Goal: Transaction & Acquisition: Purchase product/service

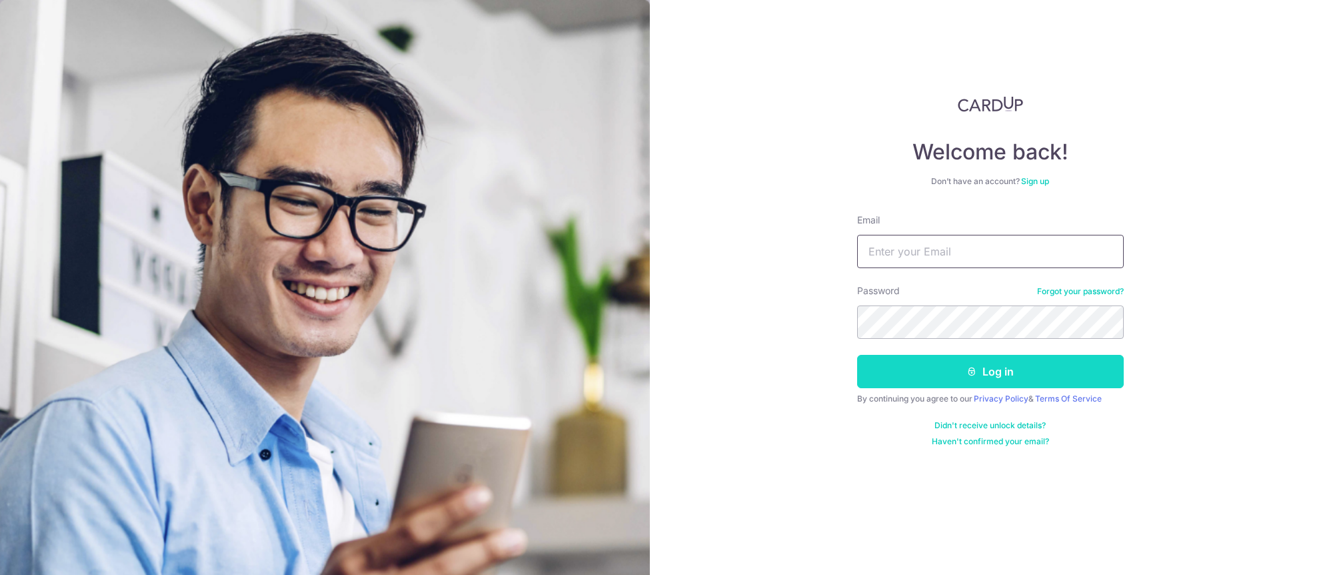
type input "[EMAIL_ADDRESS][DOMAIN_NAME]"
click at [916, 375] on button "Log in" at bounding box center [990, 371] width 267 height 33
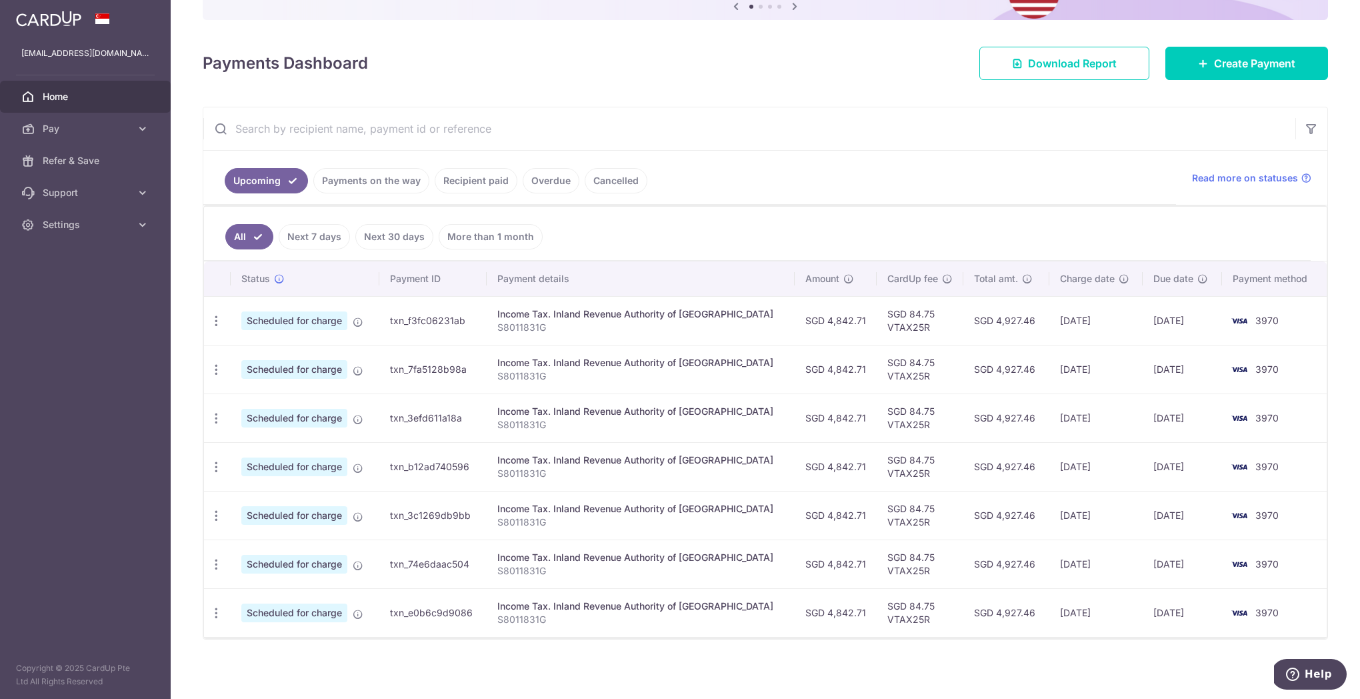
scroll to position [154, 0]
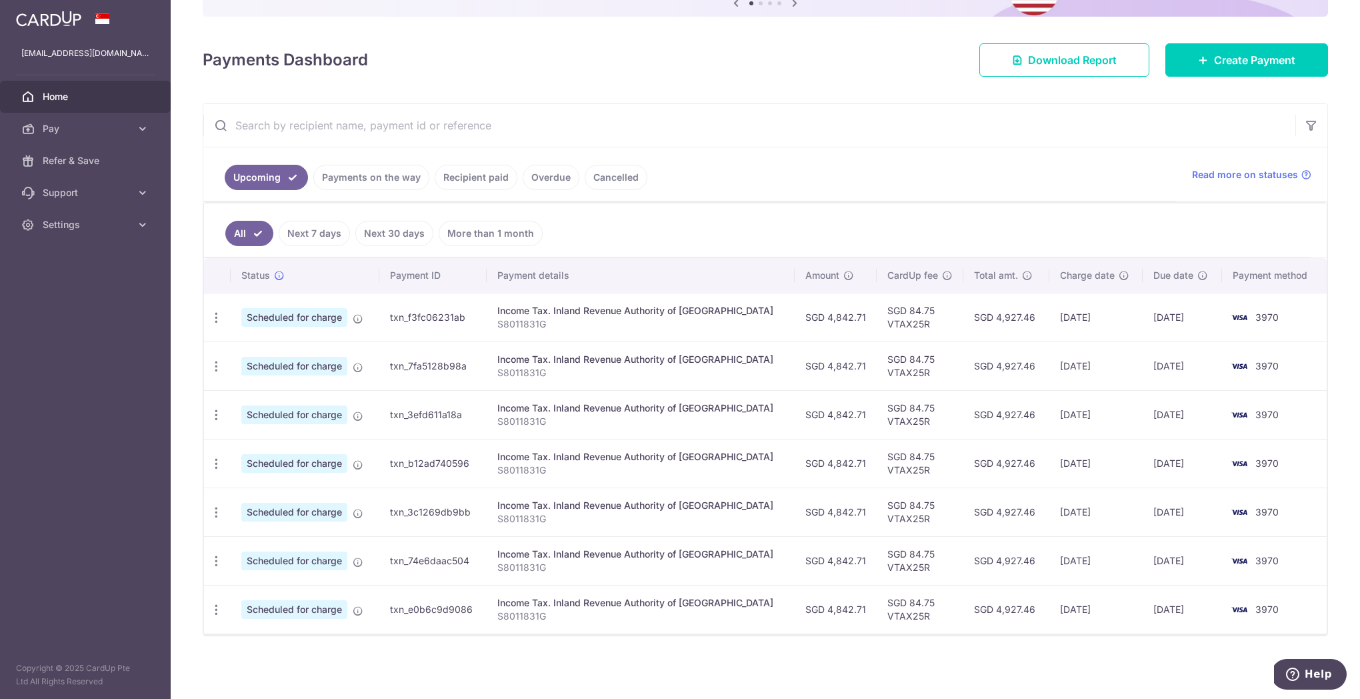
click at [323, 232] on link "Next 7 days" at bounding box center [314, 233] width 71 height 25
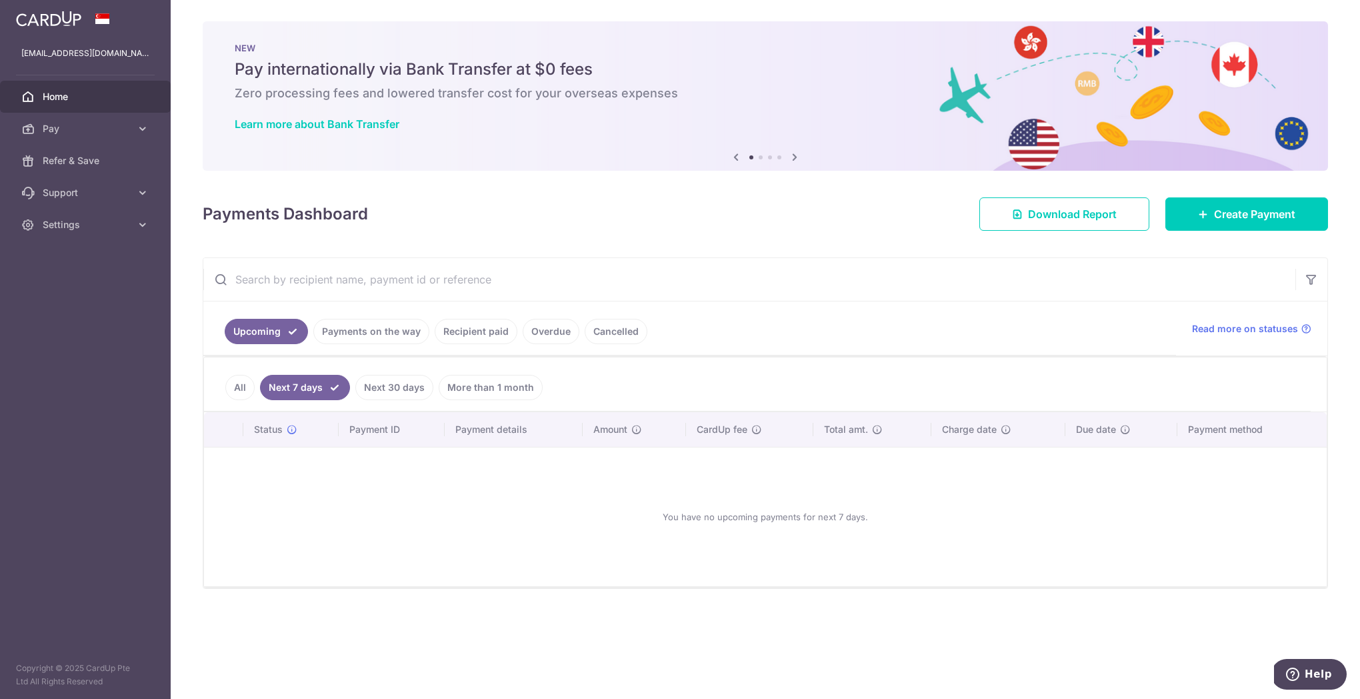
click at [239, 386] on link "All" at bounding box center [239, 387] width 29 height 25
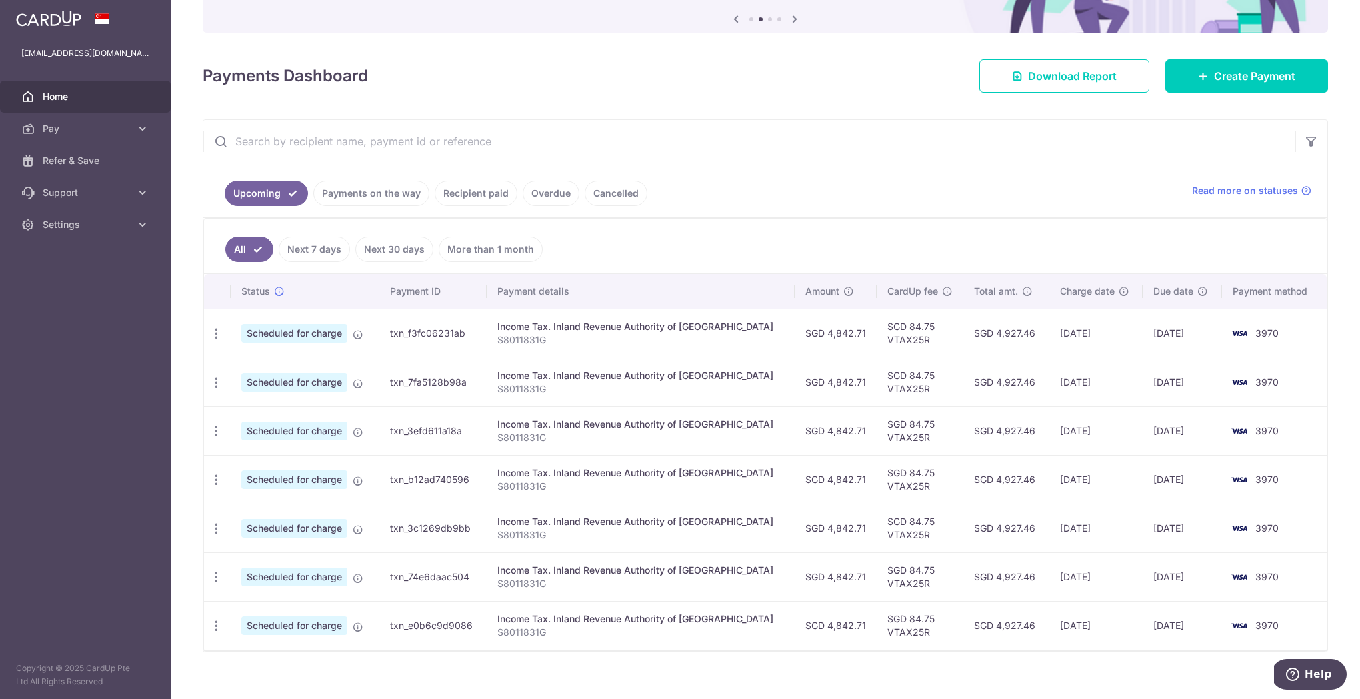
scroll to position [138, 0]
click at [375, 251] on link "Next 30 days" at bounding box center [394, 249] width 78 height 25
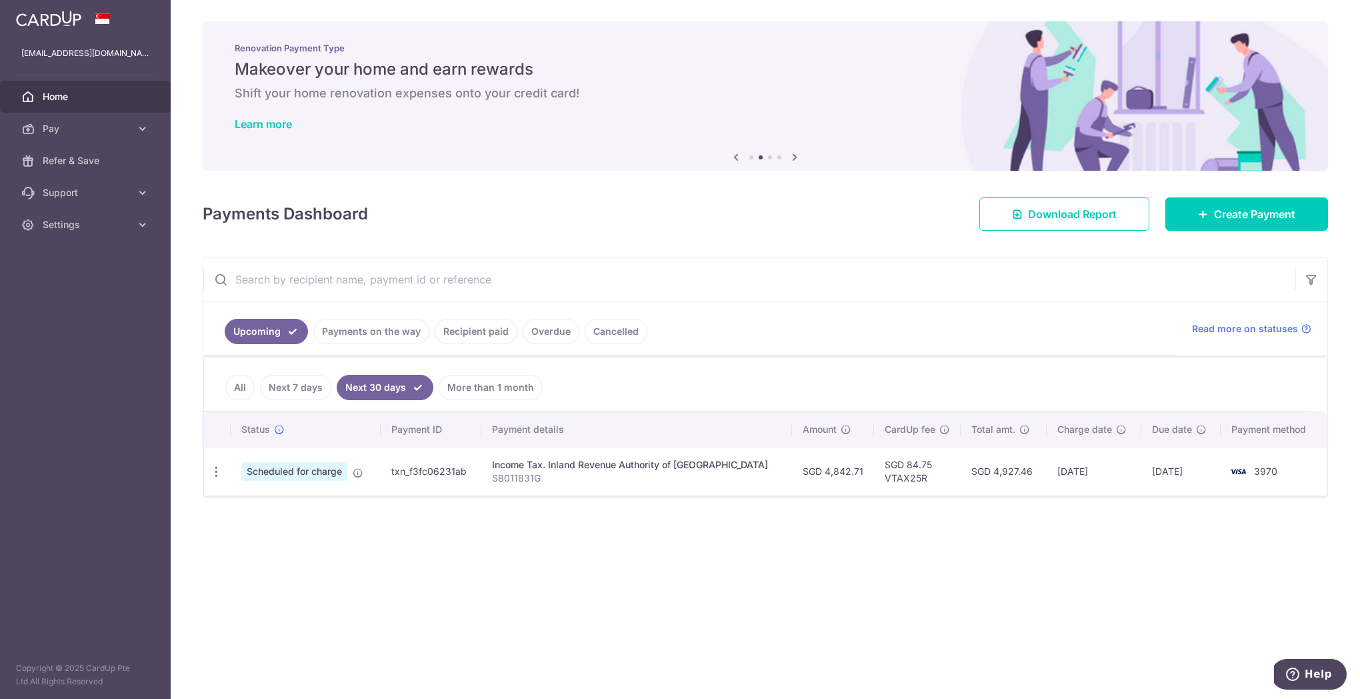
click at [243, 389] on link "All" at bounding box center [239, 387] width 29 height 25
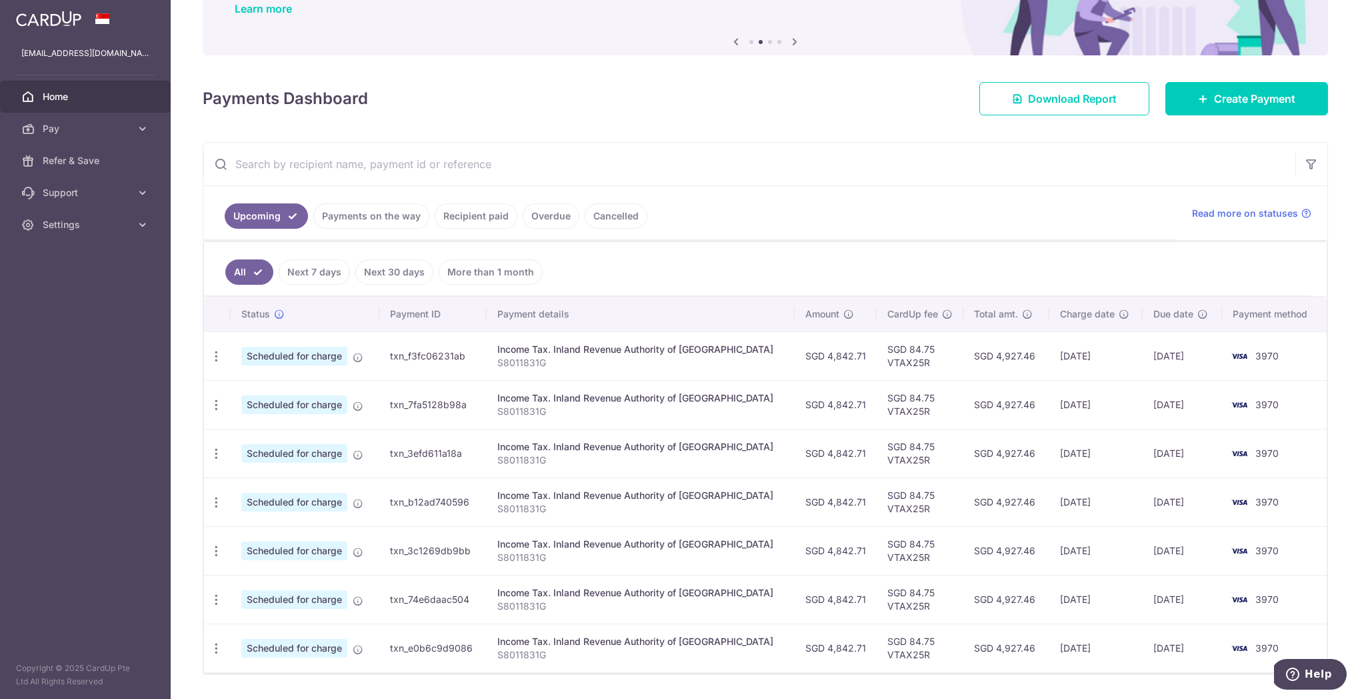
scroll to position [154, 0]
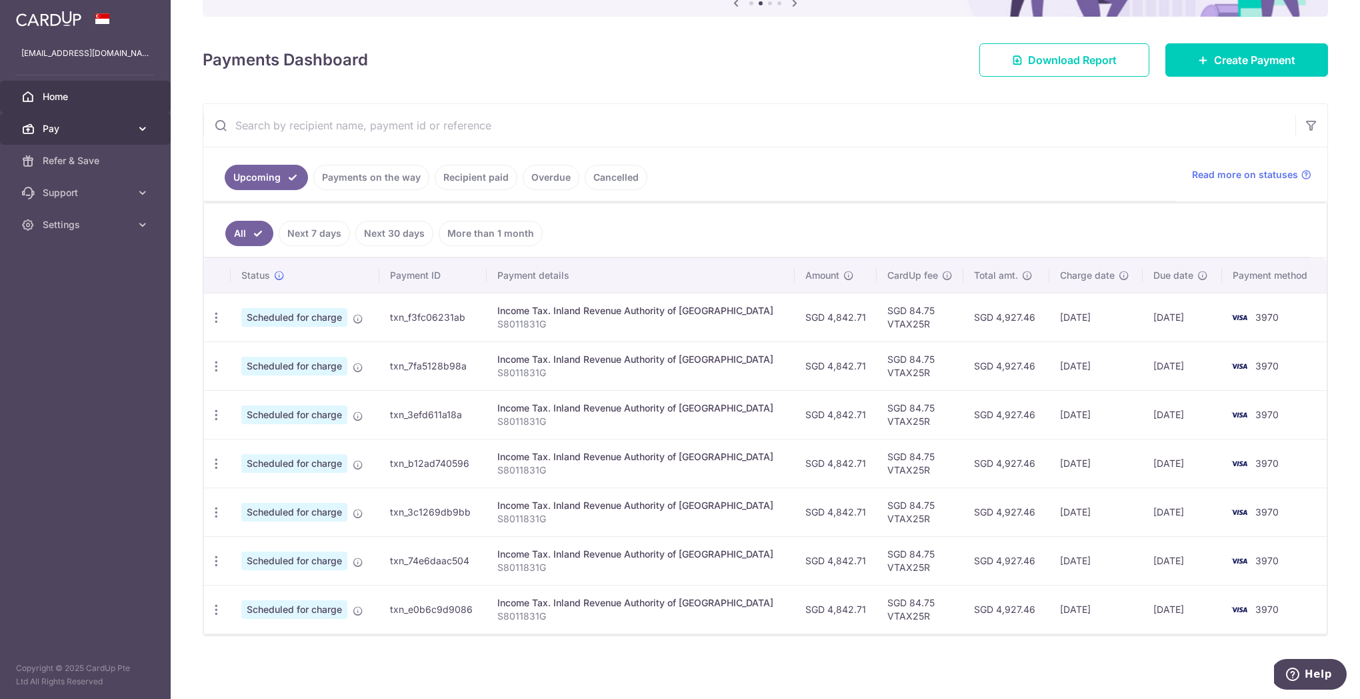
click at [102, 130] on span "Pay" at bounding box center [87, 128] width 88 height 13
click at [93, 163] on span "Payments" at bounding box center [87, 160] width 88 height 13
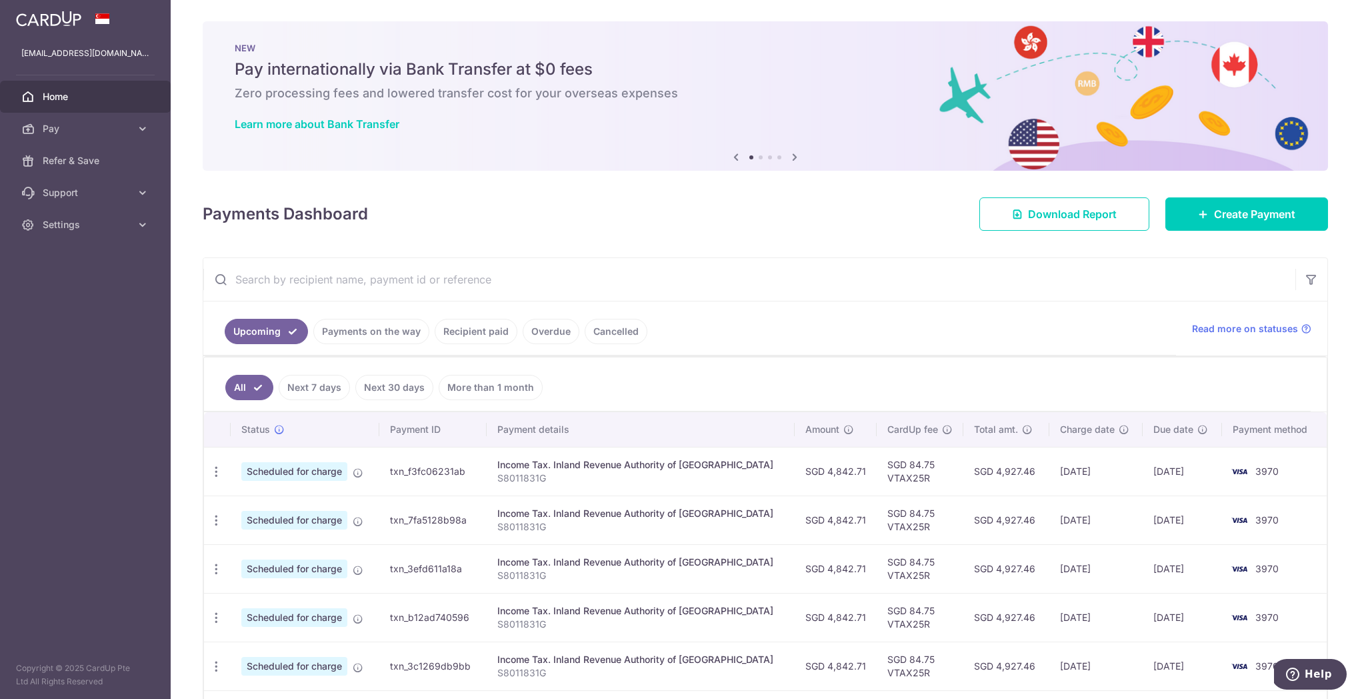
click at [489, 329] on link "Recipient paid" at bounding box center [476, 331] width 83 height 25
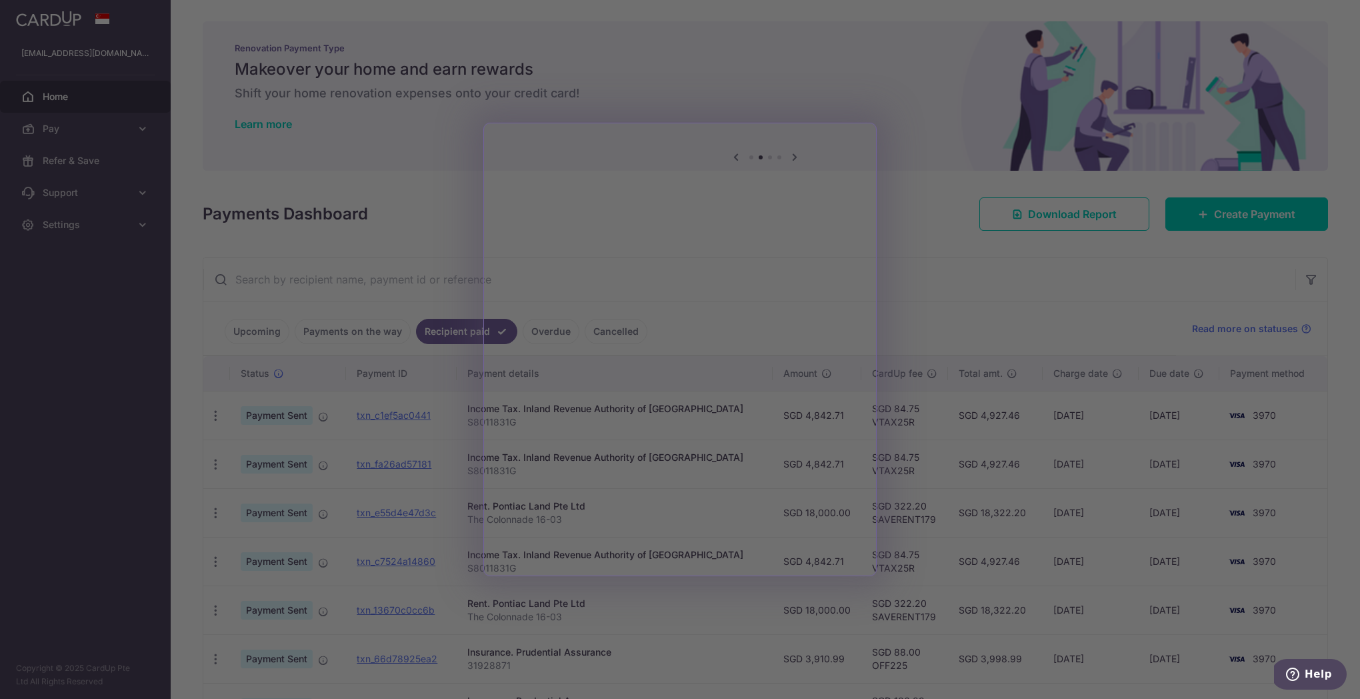
click at [670, 63] on div at bounding box center [686, 352] width 1373 height 705
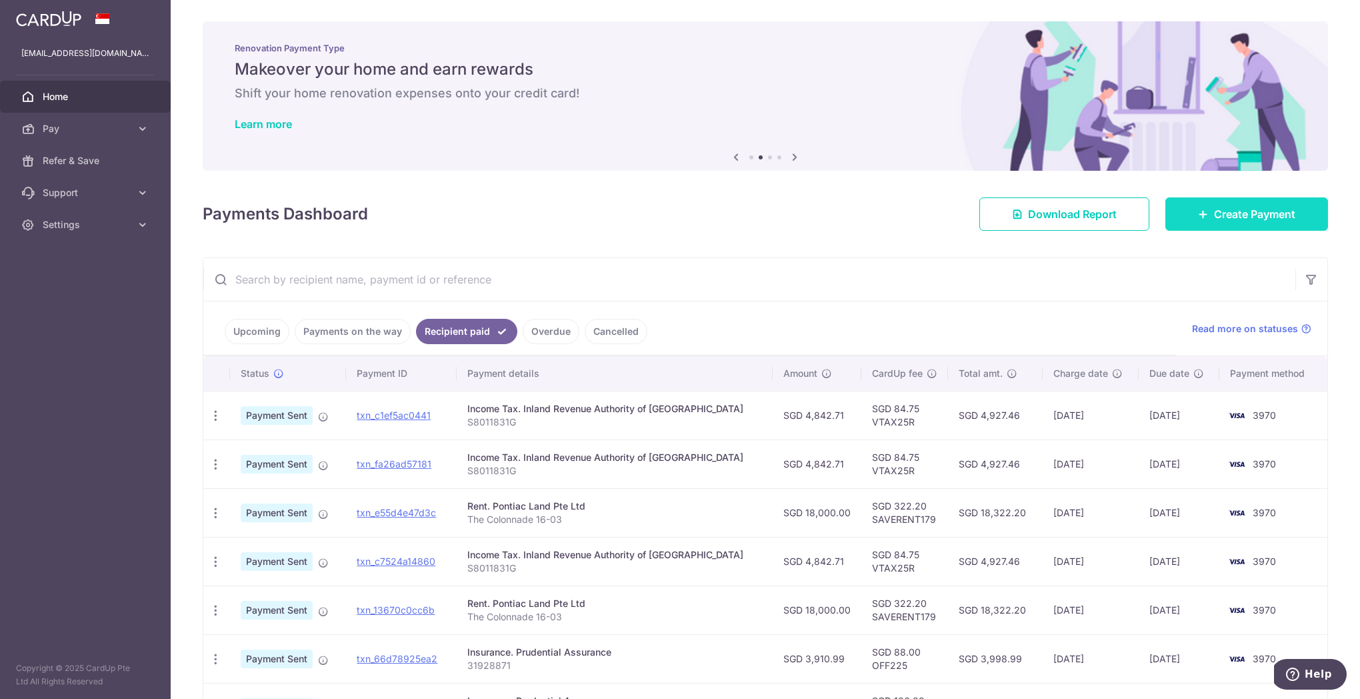
click at [1214, 211] on span "Create Payment" at bounding box center [1254, 214] width 81 height 16
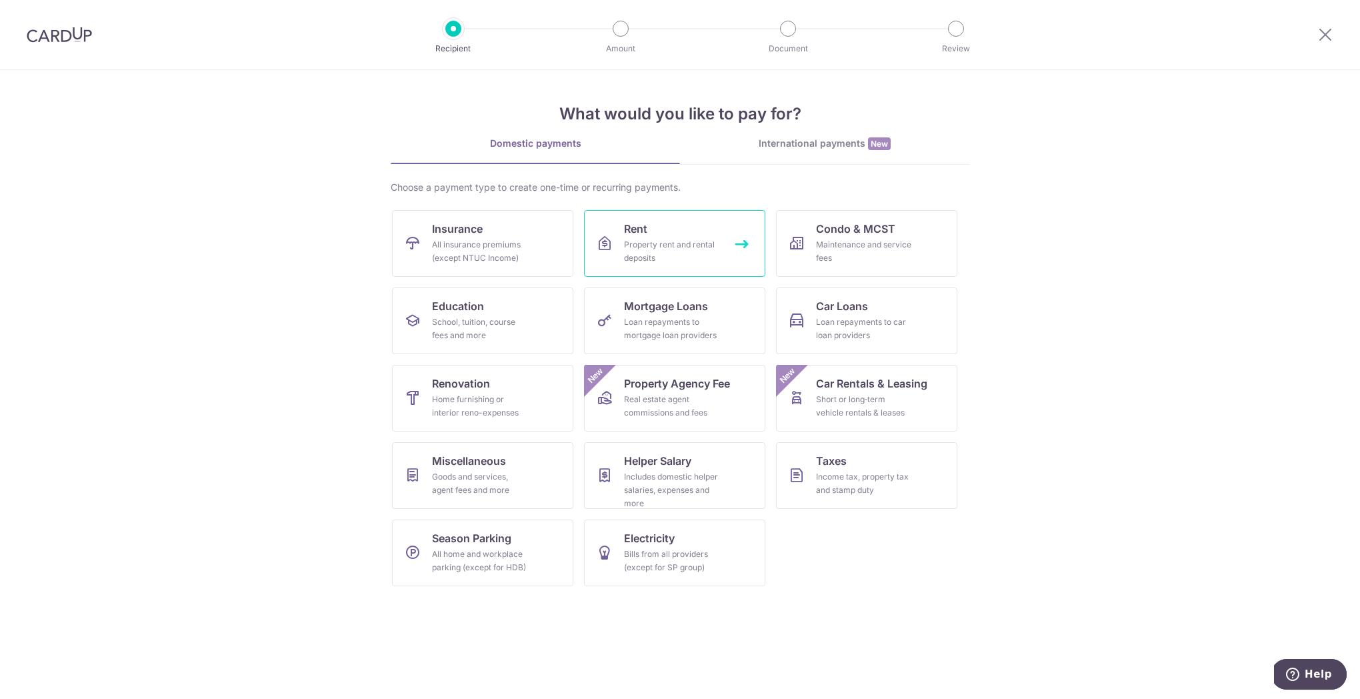
click at [640, 228] on span "Rent" at bounding box center [635, 229] width 23 height 16
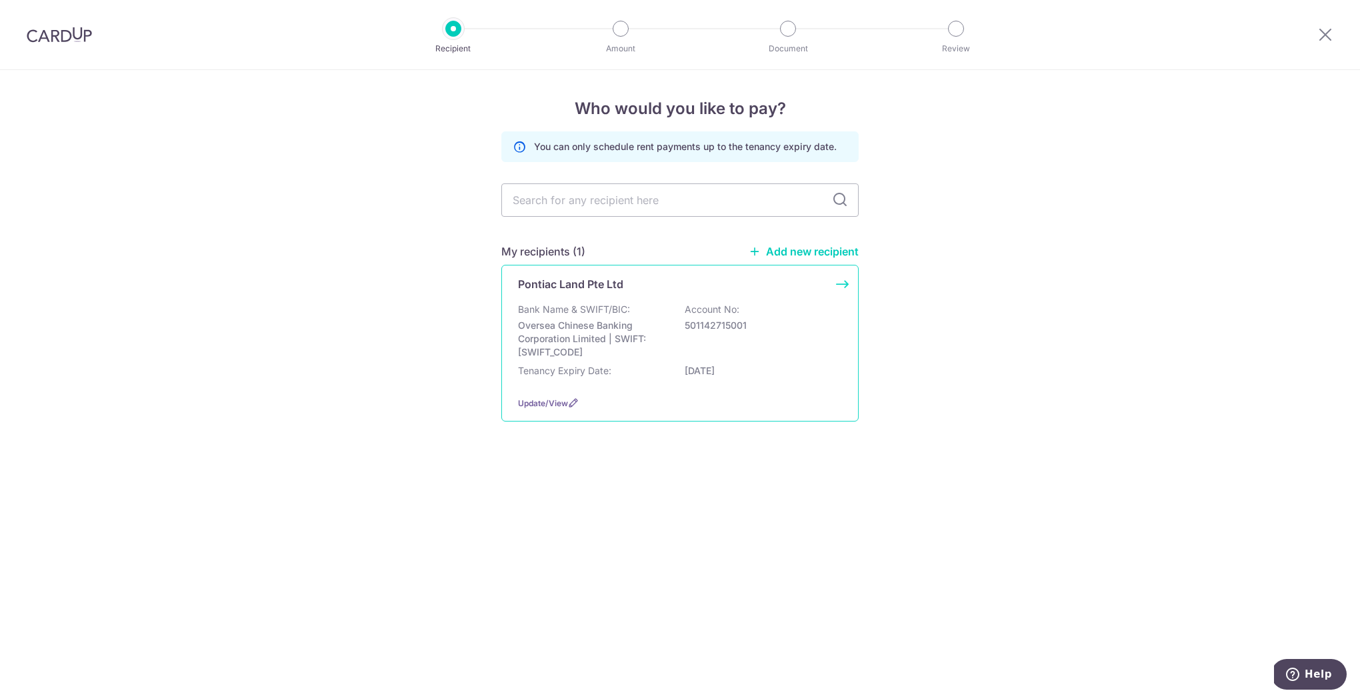
click at [807, 339] on div "Bank Name & SWIFT/BIC: Oversea Chinese Banking Corporation Limited | SWIFT: [SW…" at bounding box center [680, 331] width 324 height 56
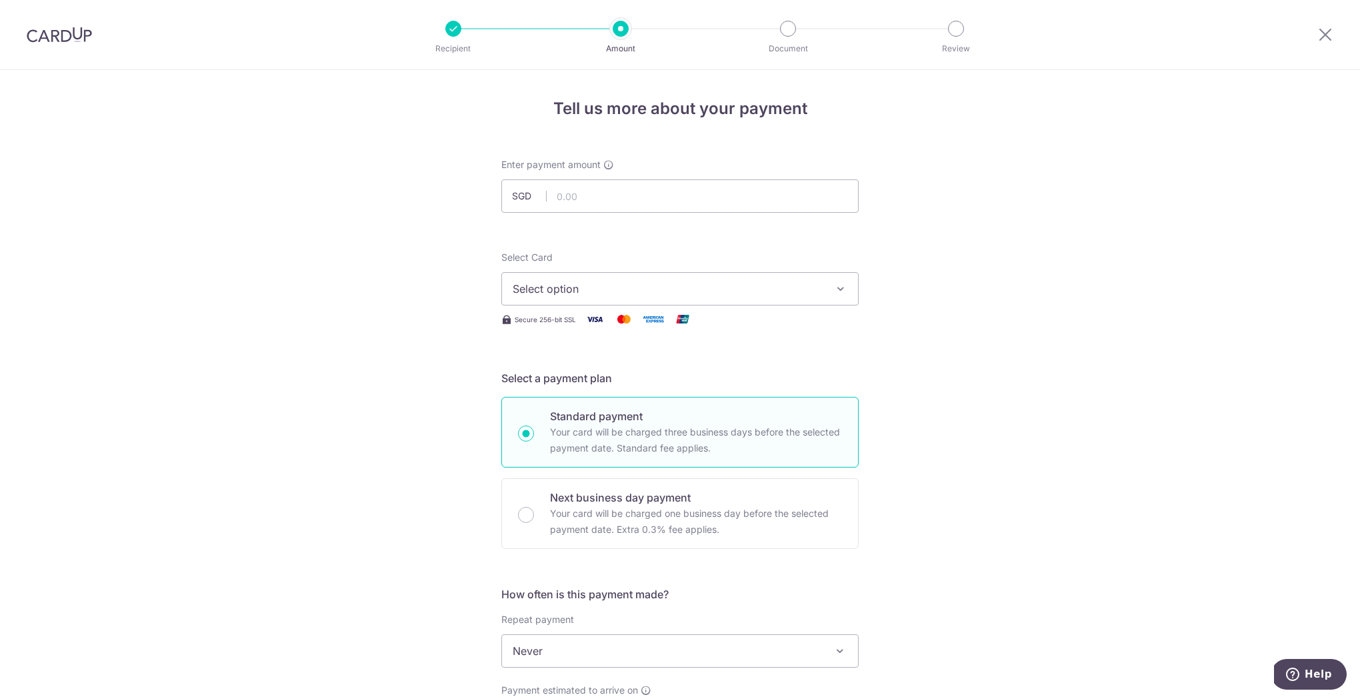
click at [785, 281] on span "Select option" at bounding box center [668, 289] width 311 height 16
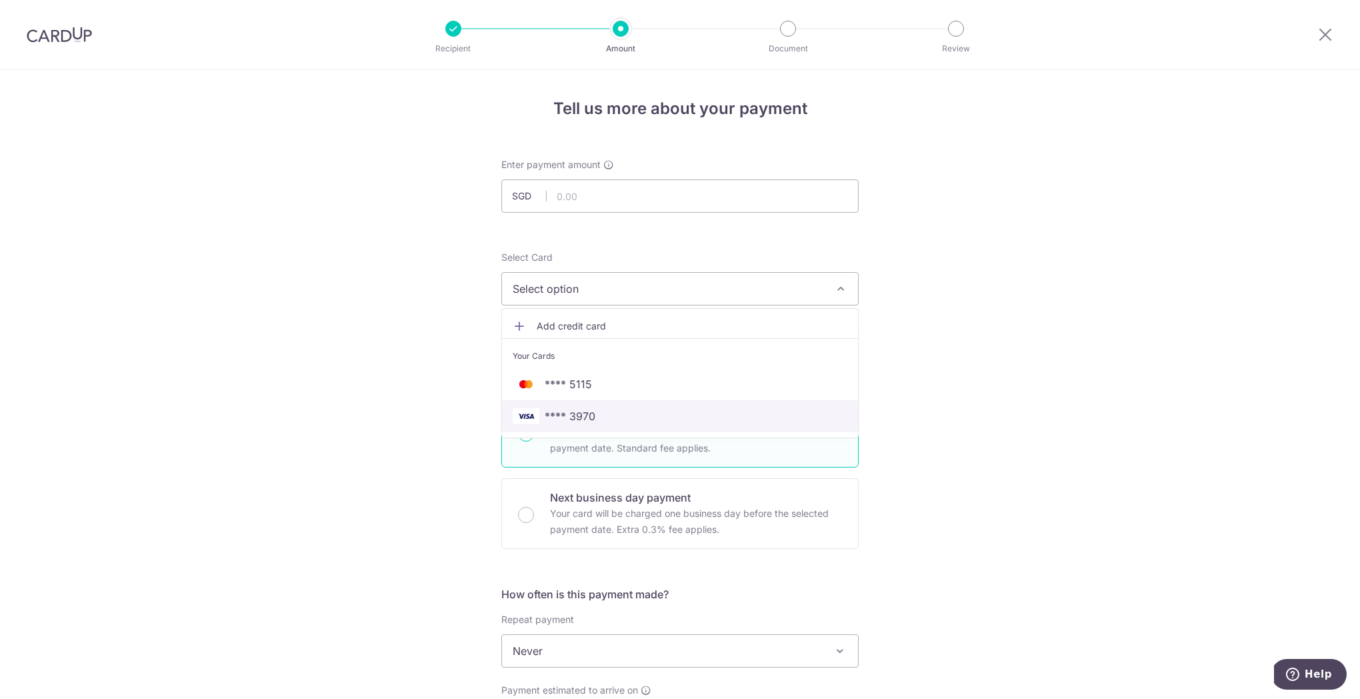
click at [613, 421] on span "**** 3970" at bounding box center [680, 416] width 335 height 16
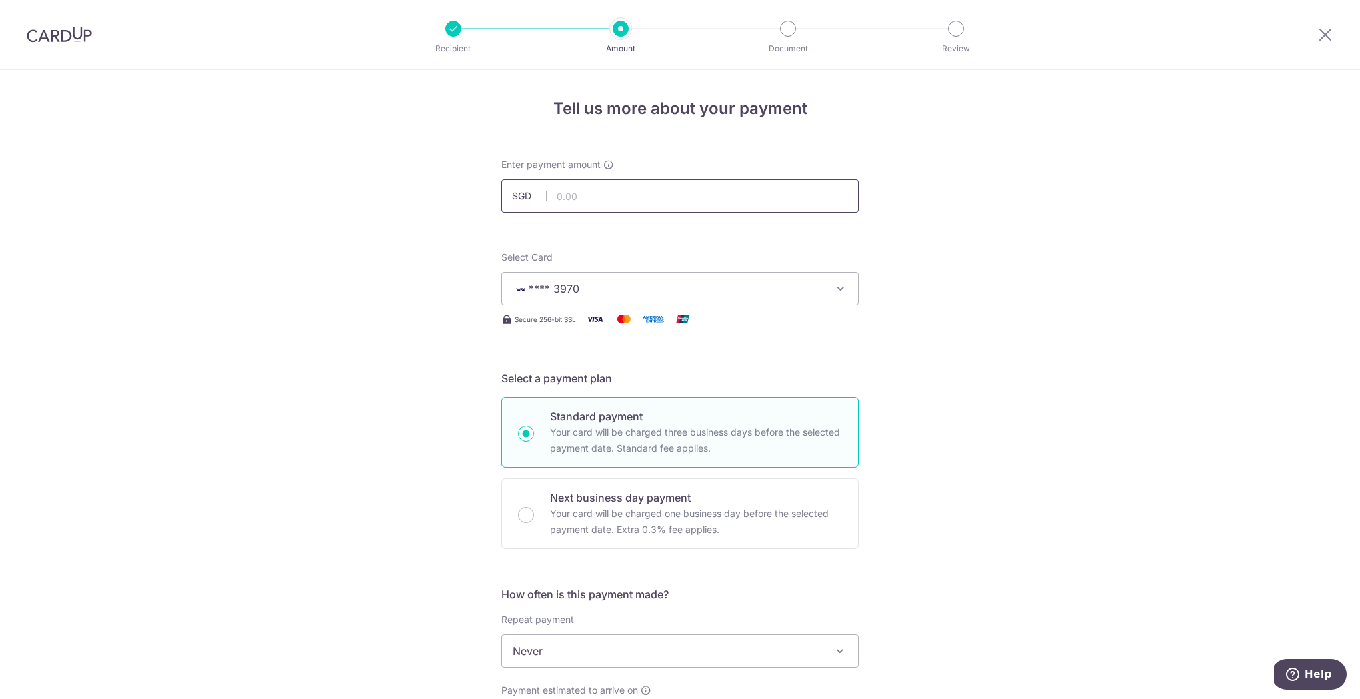
click at [593, 205] on input "text" at bounding box center [679, 195] width 357 height 33
click at [1002, 368] on div "Tell us more about your payment Enter payment amount SGD 18000 Select Card ****…" at bounding box center [680, 673] width 1360 height 1206
type input "18,000.00"
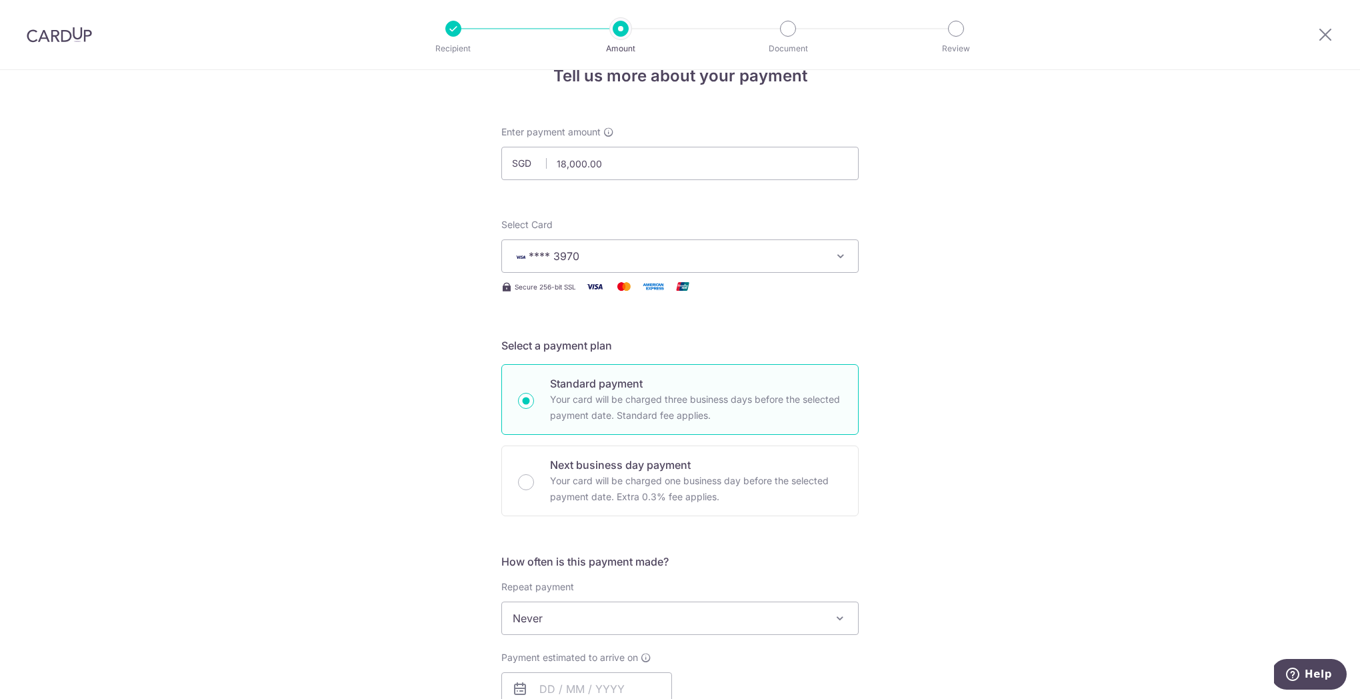
scroll to position [73, 0]
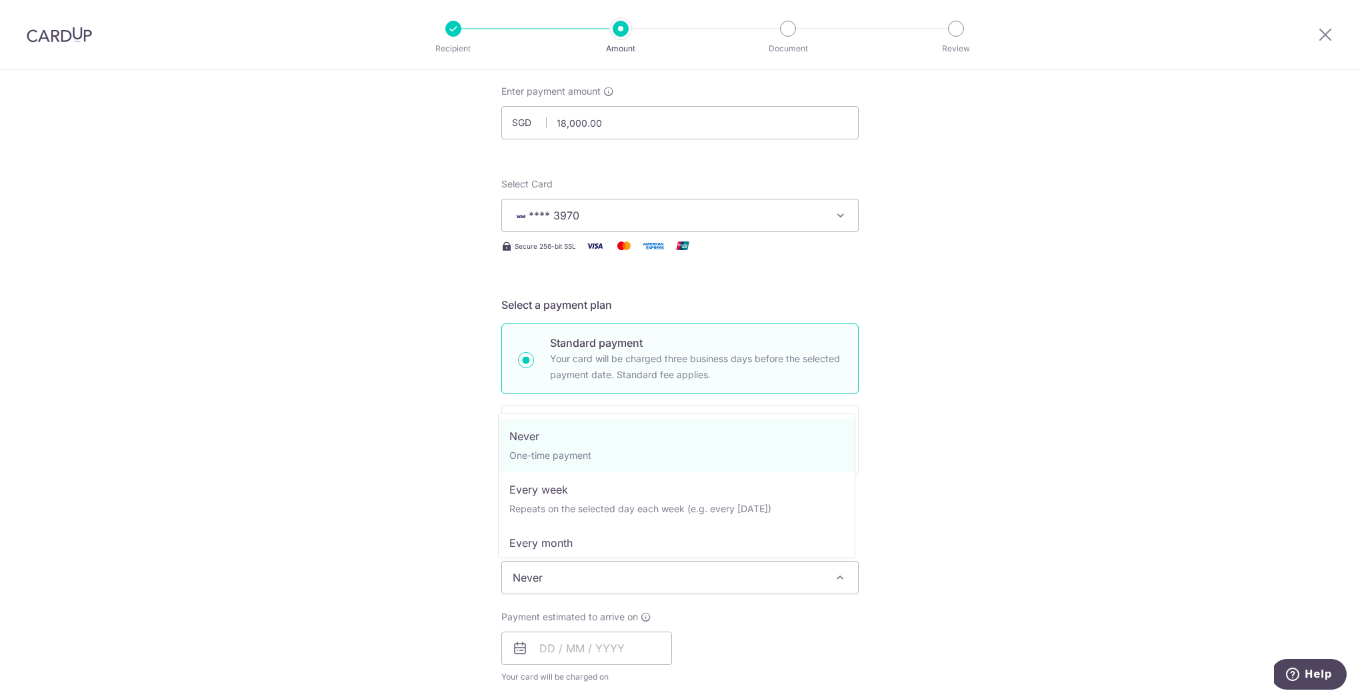
click at [656, 575] on span "Never" at bounding box center [680, 577] width 356 height 32
click at [597, 552] on span "Never One-time payment Every week Repeats on the selected day each week (e.g. e…" at bounding box center [676, 485] width 357 height 145
select select "3"
type input "30/11/2026"
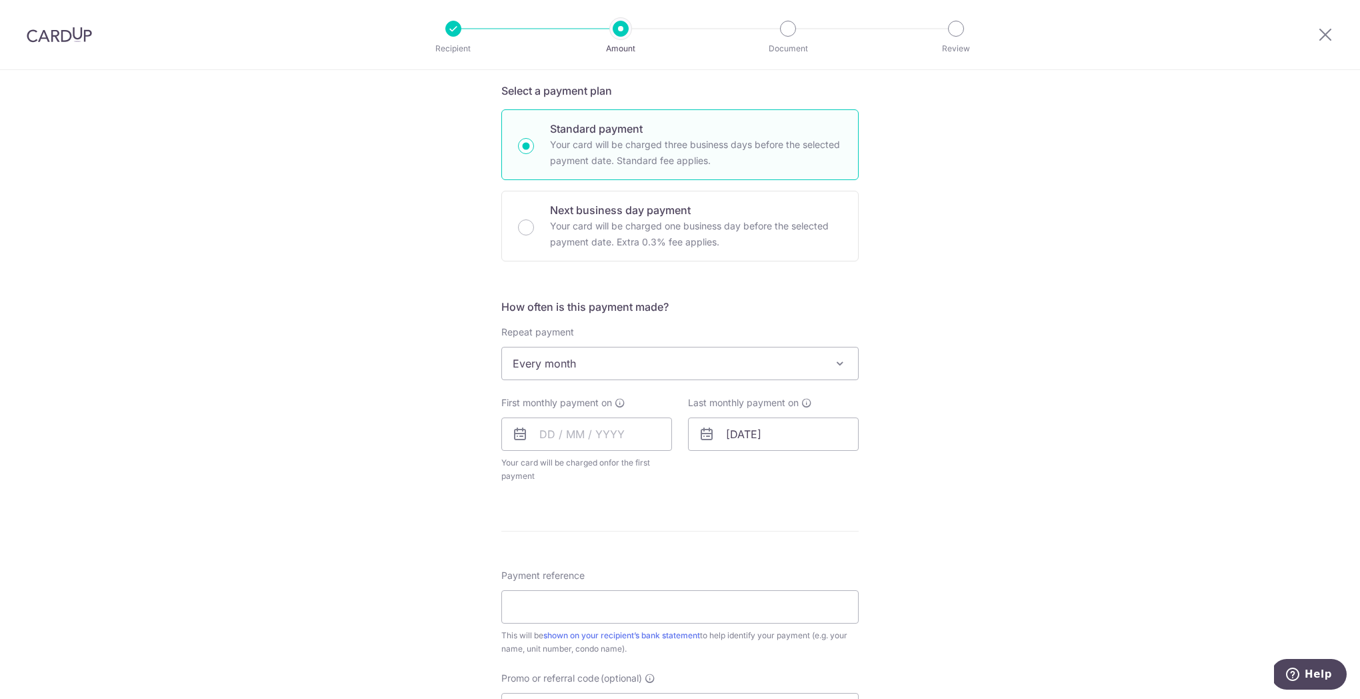
scroll to position [291, 0]
click at [571, 433] on input "text" at bounding box center [586, 430] width 171 height 33
click at [849, 488] on div "How often is this payment made? Repeat payment Never Every week Every month Eve…" at bounding box center [679, 392] width 357 height 195
click at [613, 426] on input "text" at bounding box center [586, 430] width 171 height 33
click at [634, 581] on link "14" at bounding box center [635, 578] width 21 height 21
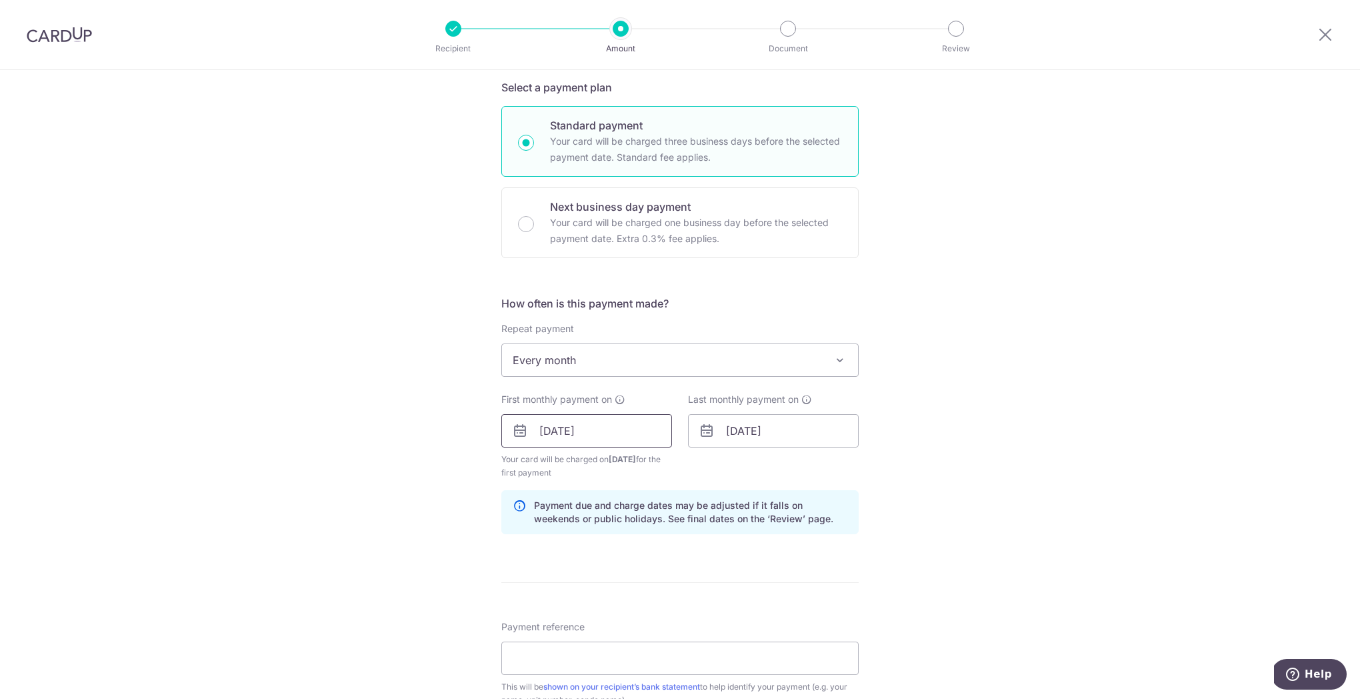
click at [650, 423] on input "[DATE]" at bounding box center [586, 430] width 171 height 33
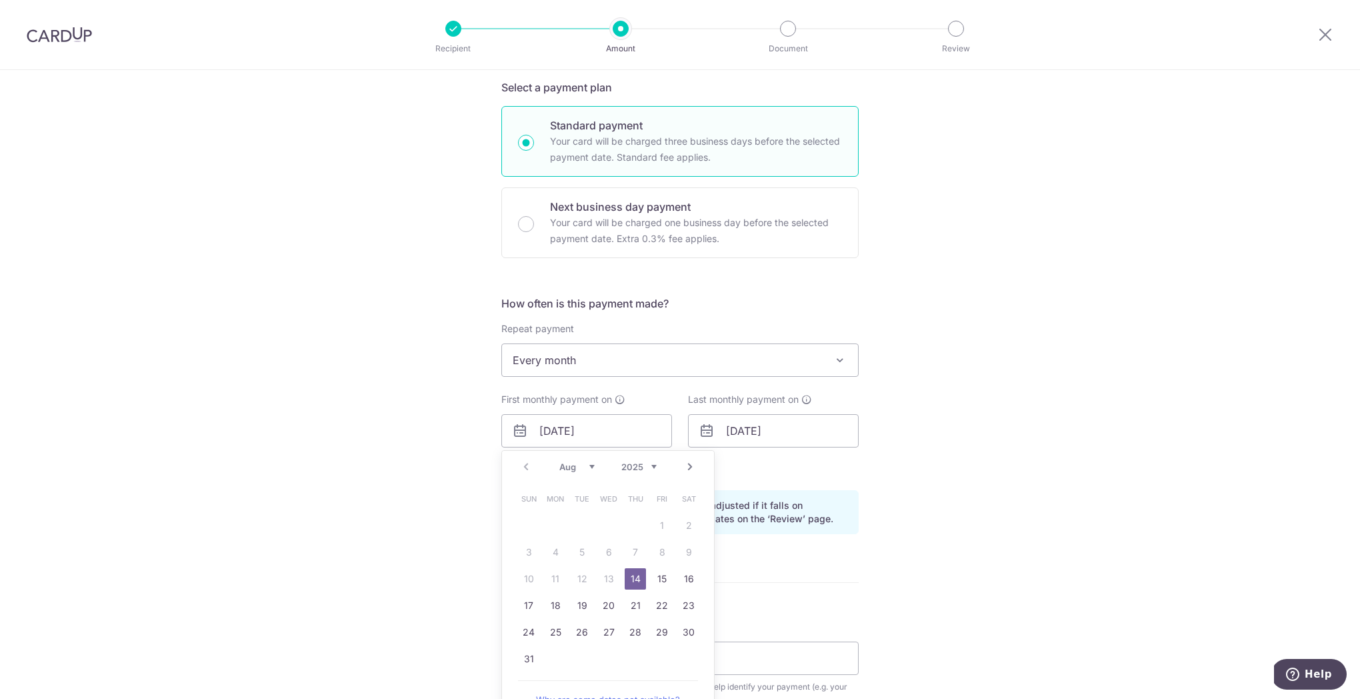
click at [683, 467] on link "Next" at bounding box center [690, 467] width 16 height 16
click at [530, 553] on link "7" at bounding box center [528, 551] width 21 height 21
type input "07/09/2025"
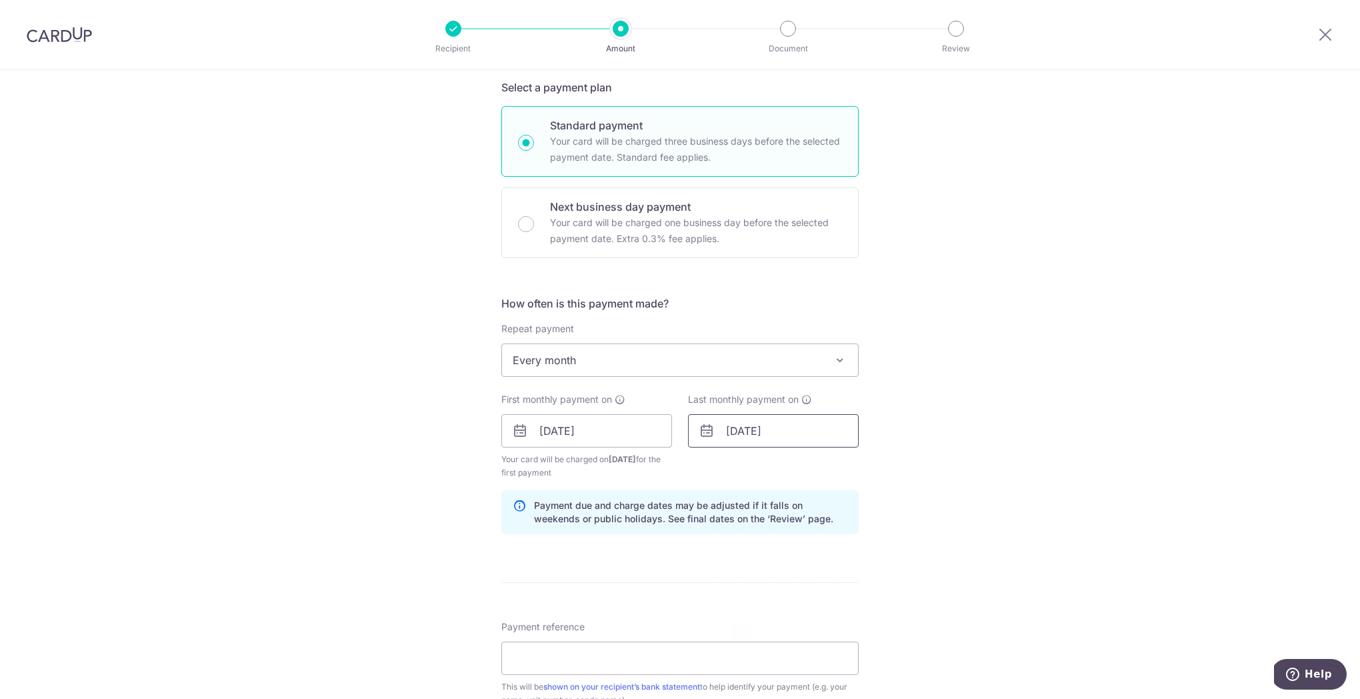
click at [739, 436] on input "30/11/2026" at bounding box center [773, 430] width 171 height 33
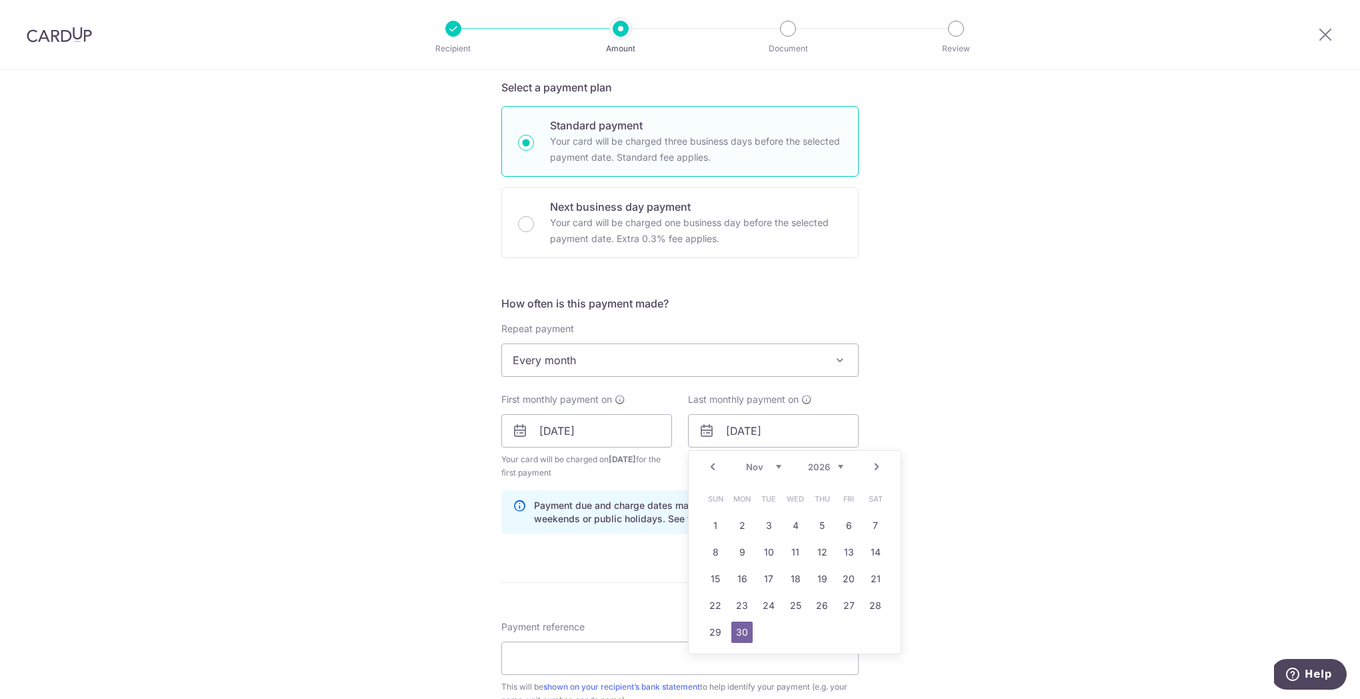
click at [1036, 375] on div "Tell us more about your payment Enter payment amount SGD 18,000.00 18000.00 Sel…" at bounding box center [680, 416] width 1360 height 1274
click at [611, 361] on span "Every month" at bounding box center [680, 357] width 356 height 32
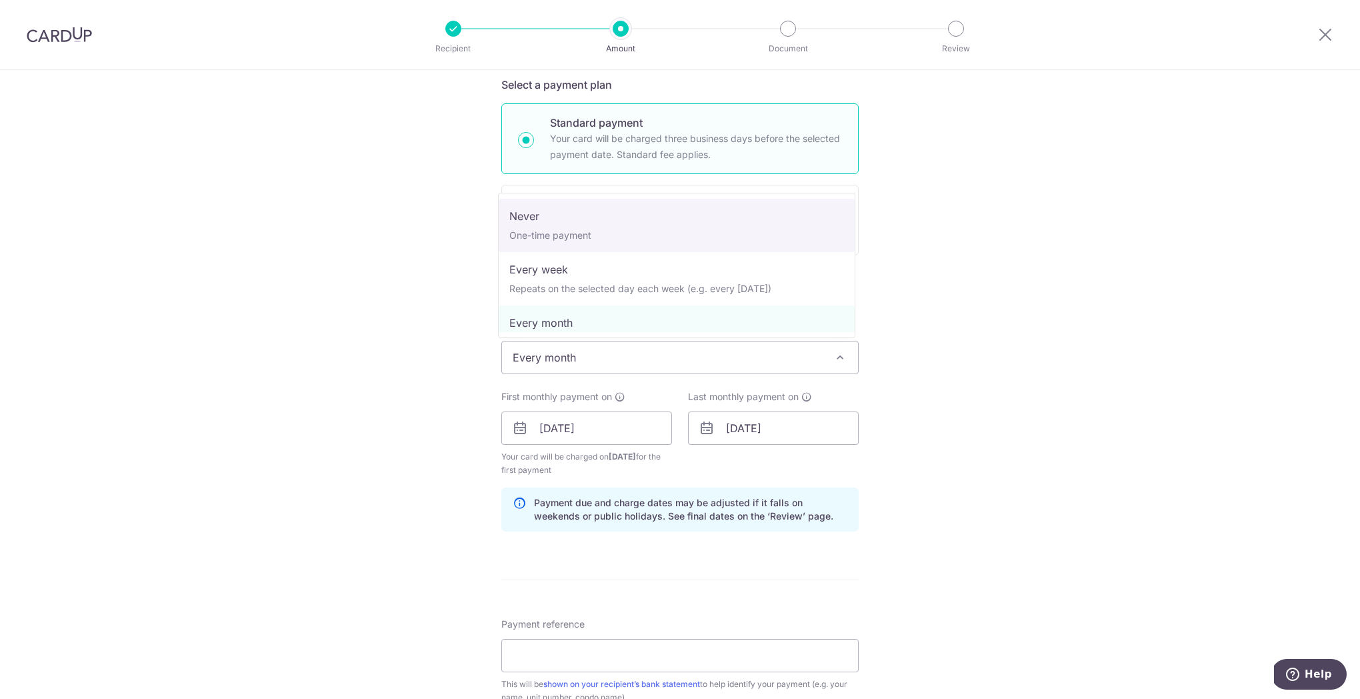
select select "1"
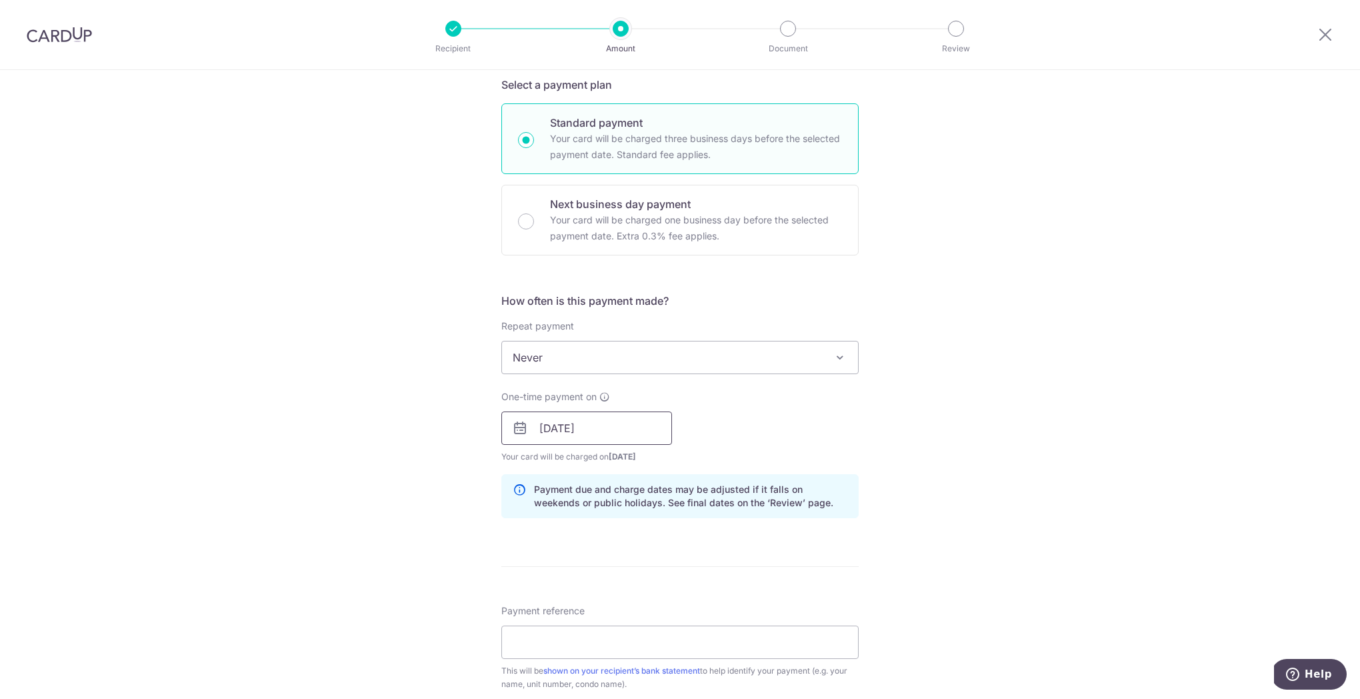
click at [630, 433] on input "07/09/2025" at bounding box center [586, 427] width 171 height 33
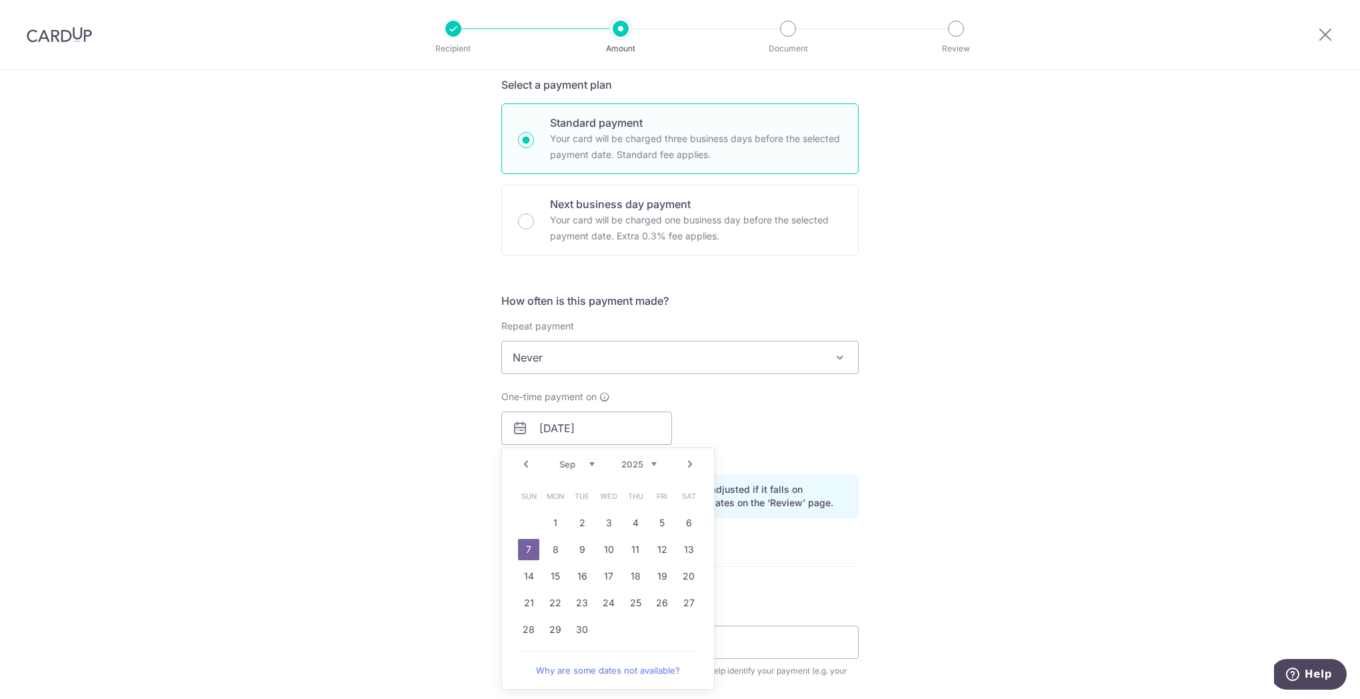
click at [529, 465] on link "Prev" at bounding box center [526, 464] width 16 height 16
click at [977, 485] on div "Tell us more about your payment Enter payment amount SGD 18,000.00 18000.00 Sel…" at bounding box center [680, 407] width 1360 height 1260
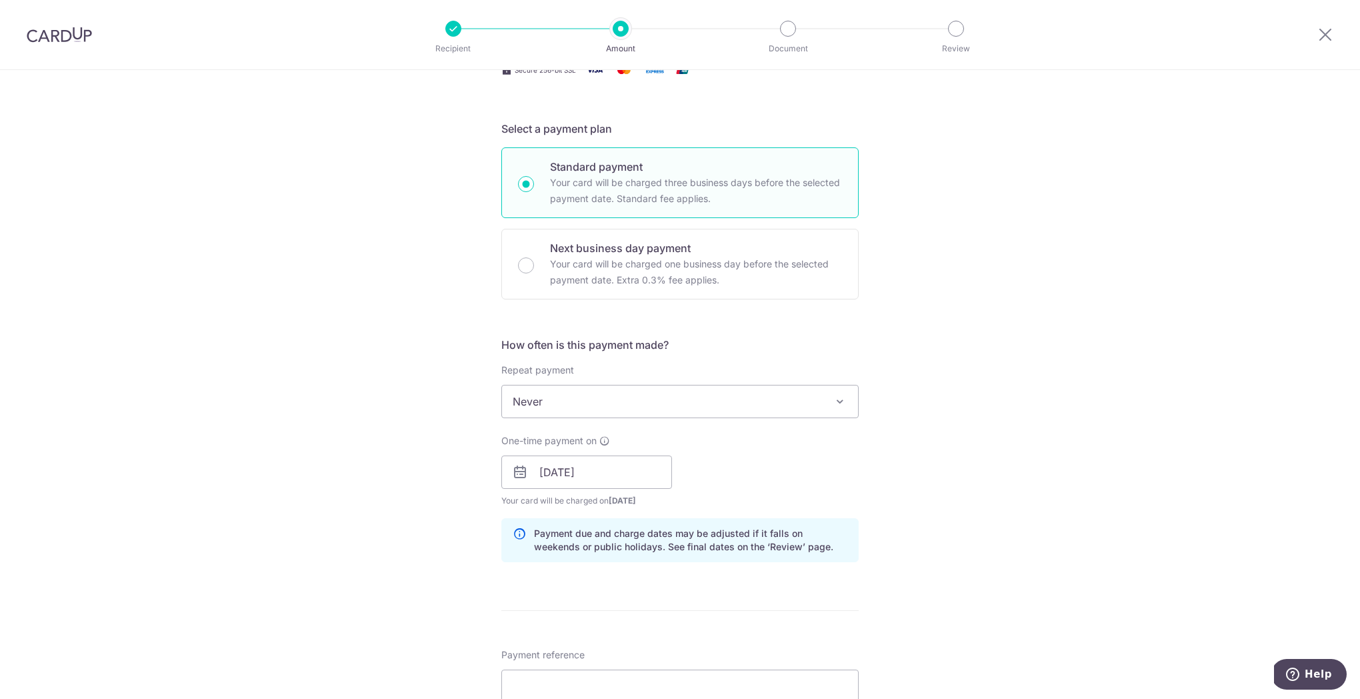
scroll to position [0, 0]
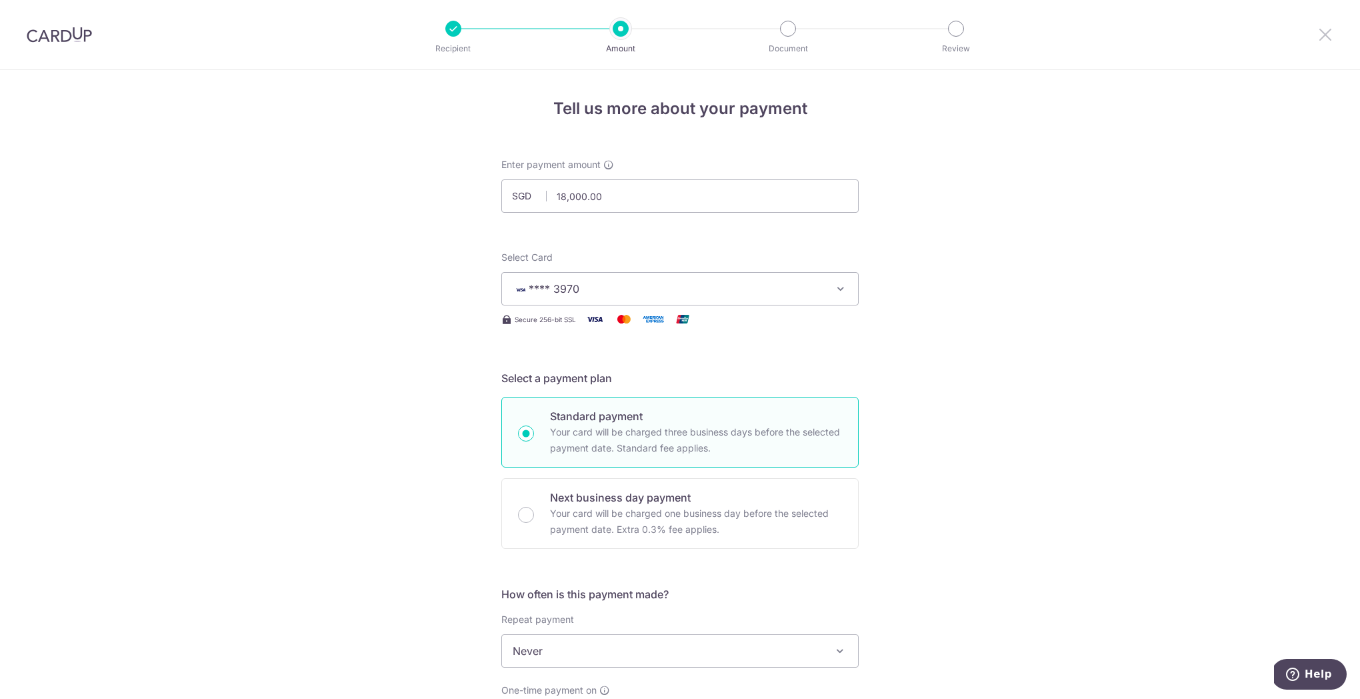
click at [1320, 31] on icon at bounding box center [1325, 34] width 16 height 17
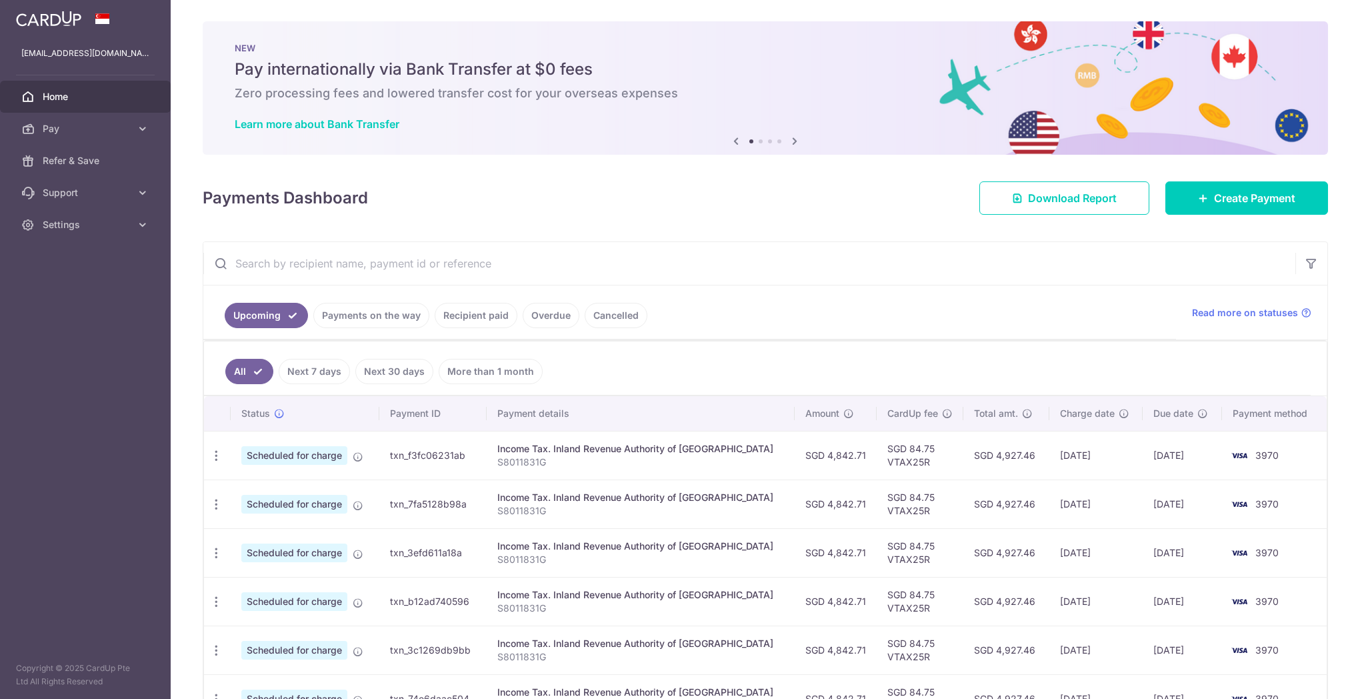
click at [468, 318] on link "Recipient paid" at bounding box center [476, 315] width 83 height 25
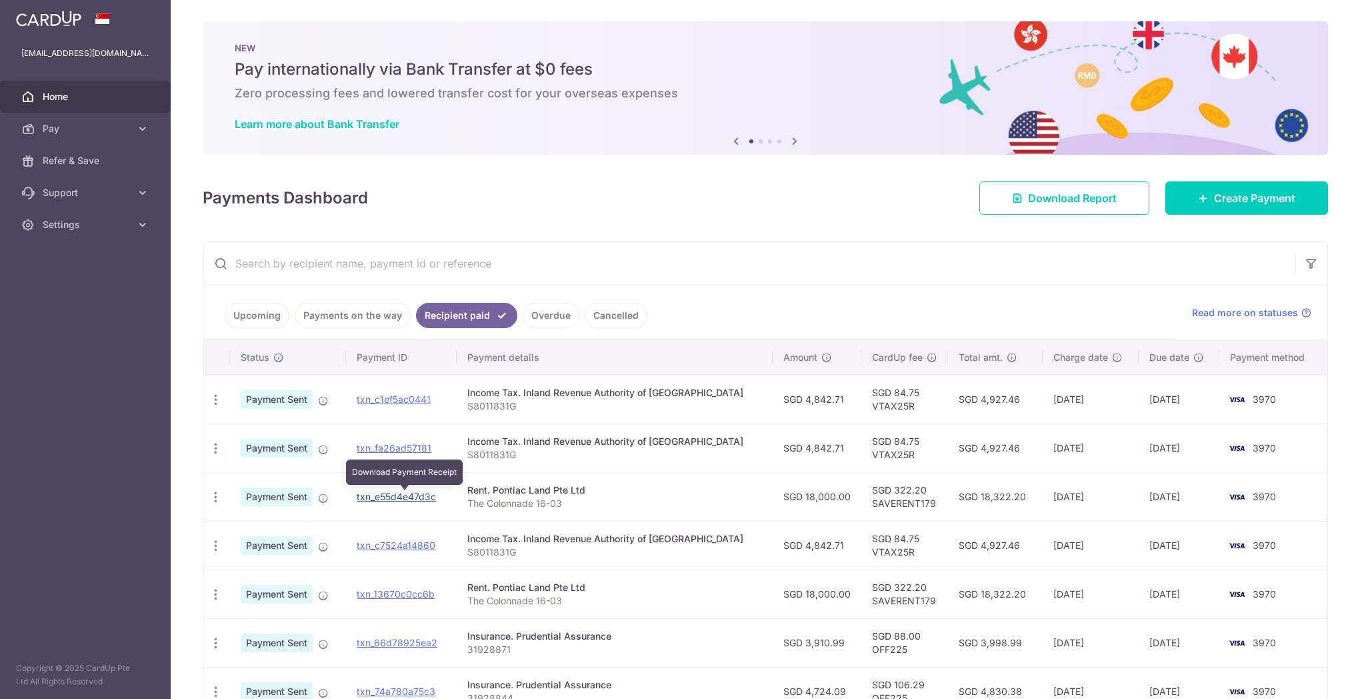
click at [390, 497] on link "txn_e55d4e47d3c" at bounding box center [396, 496] width 79 height 11
click at [131, 131] on link "Pay" at bounding box center [85, 129] width 171 height 32
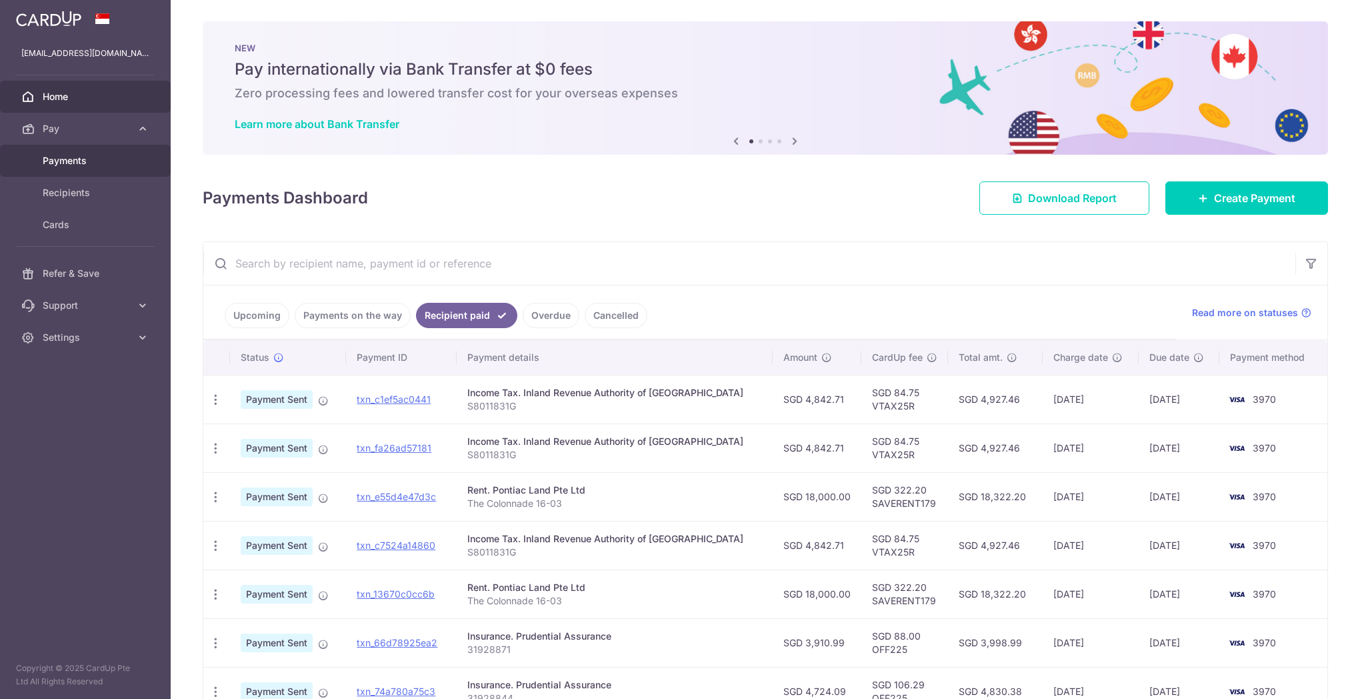
click at [99, 161] on span "Payments" at bounding box center [87, 160] width 88 height 13
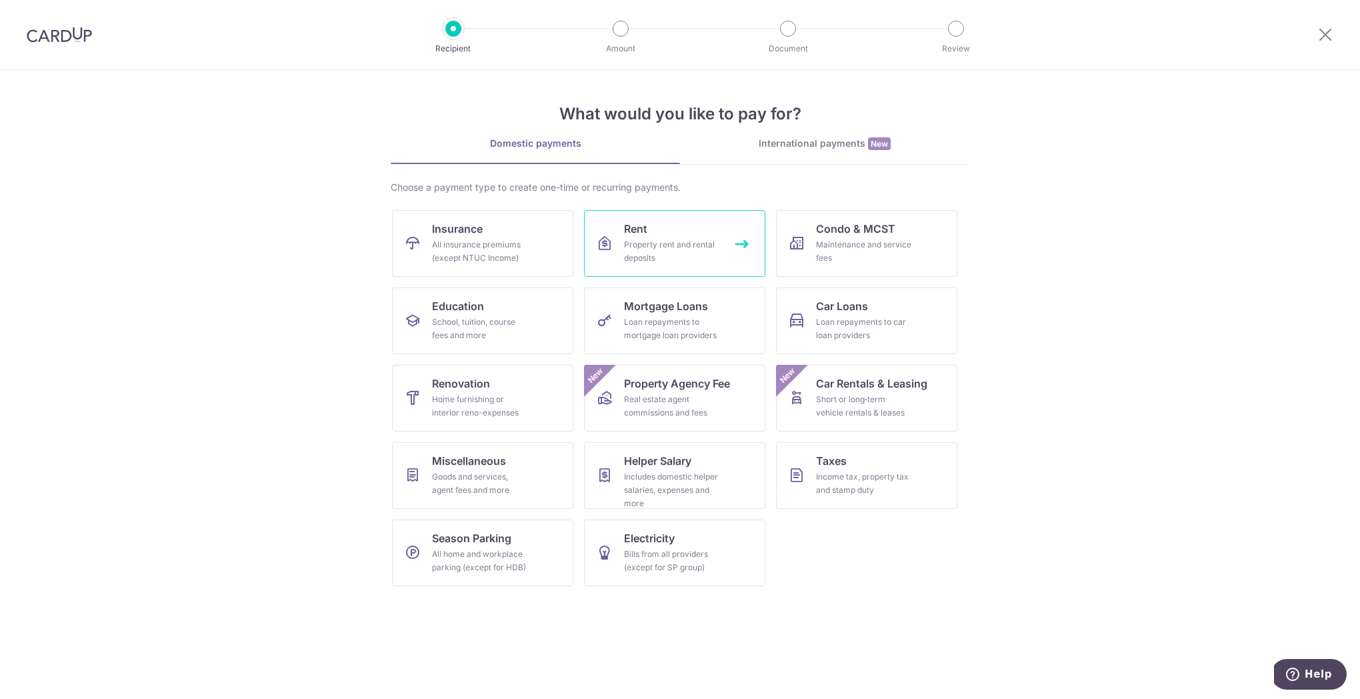
click at [719, 221] on link "Rent Property rent and rental deposits" at bounding box center [674, 243] width 181 height 67
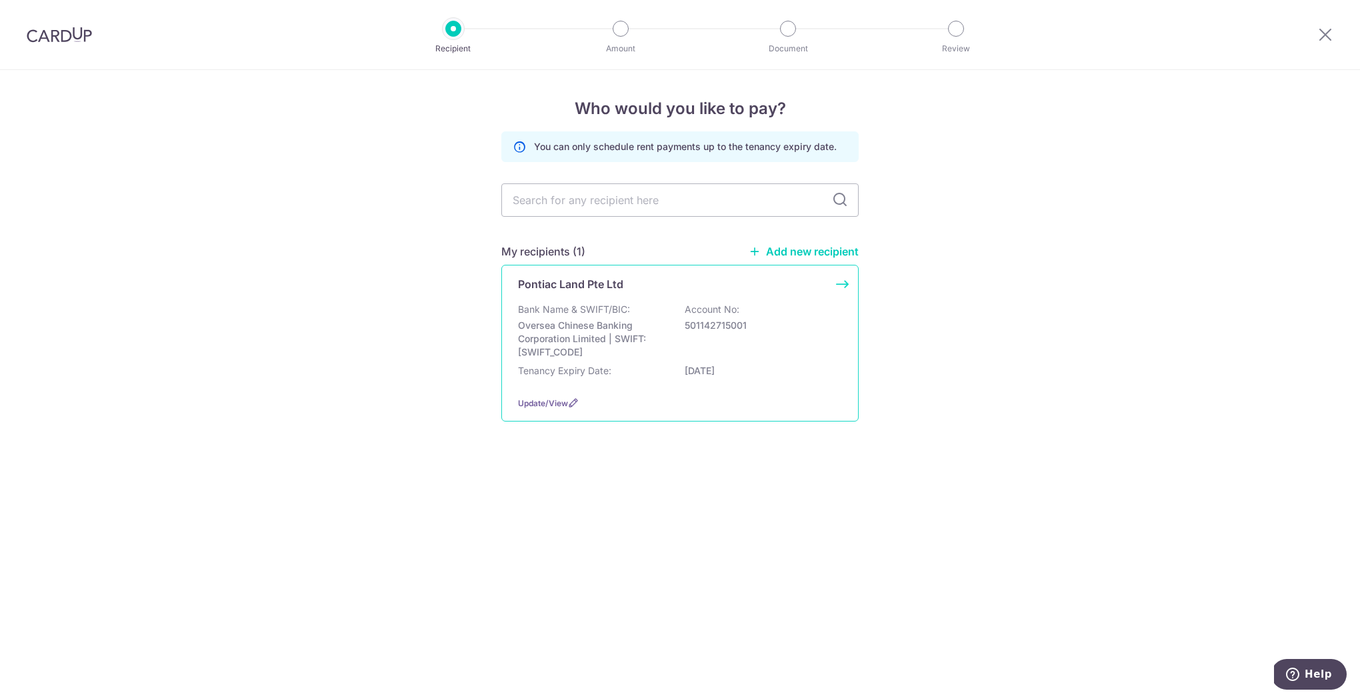
click at [608, 307] on p "Bank Name & SWIFT/BIC:" at bounding box center [574, 309] width 112 height 13
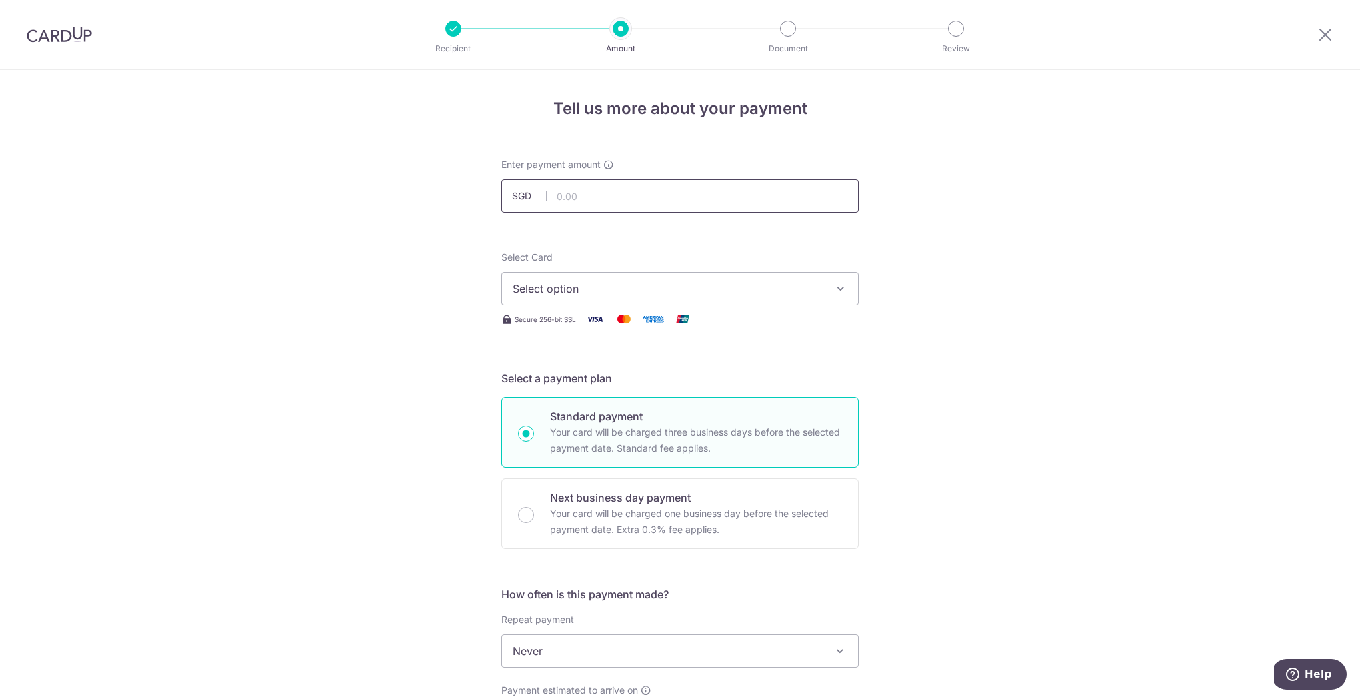
click at [621, 205] on input "text" at bounding box center [679, 195] width 357 height 33
type input "18,000.00"
click at [594, 281] on span "Select option" at bounding box center [668, 289] width 311 height 16
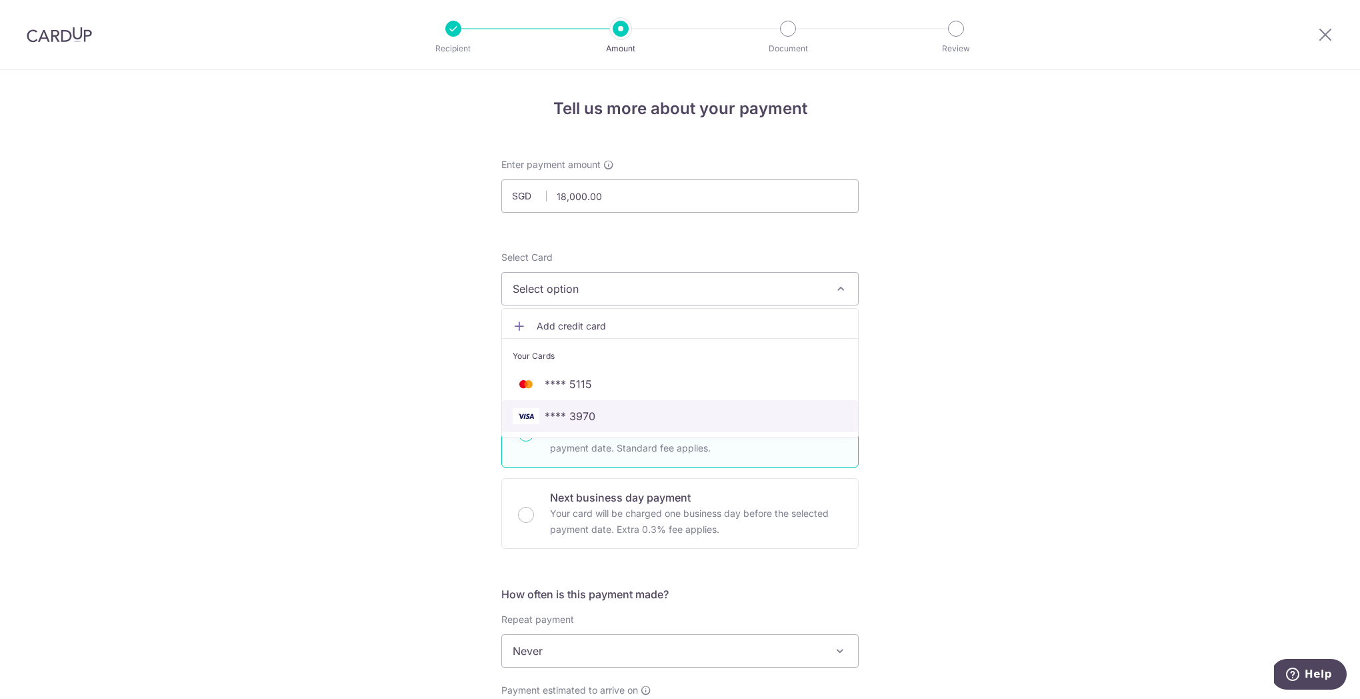
click at [575, 420] on span "**** 3970" at bounding box center [570, 416] width 51 height 16
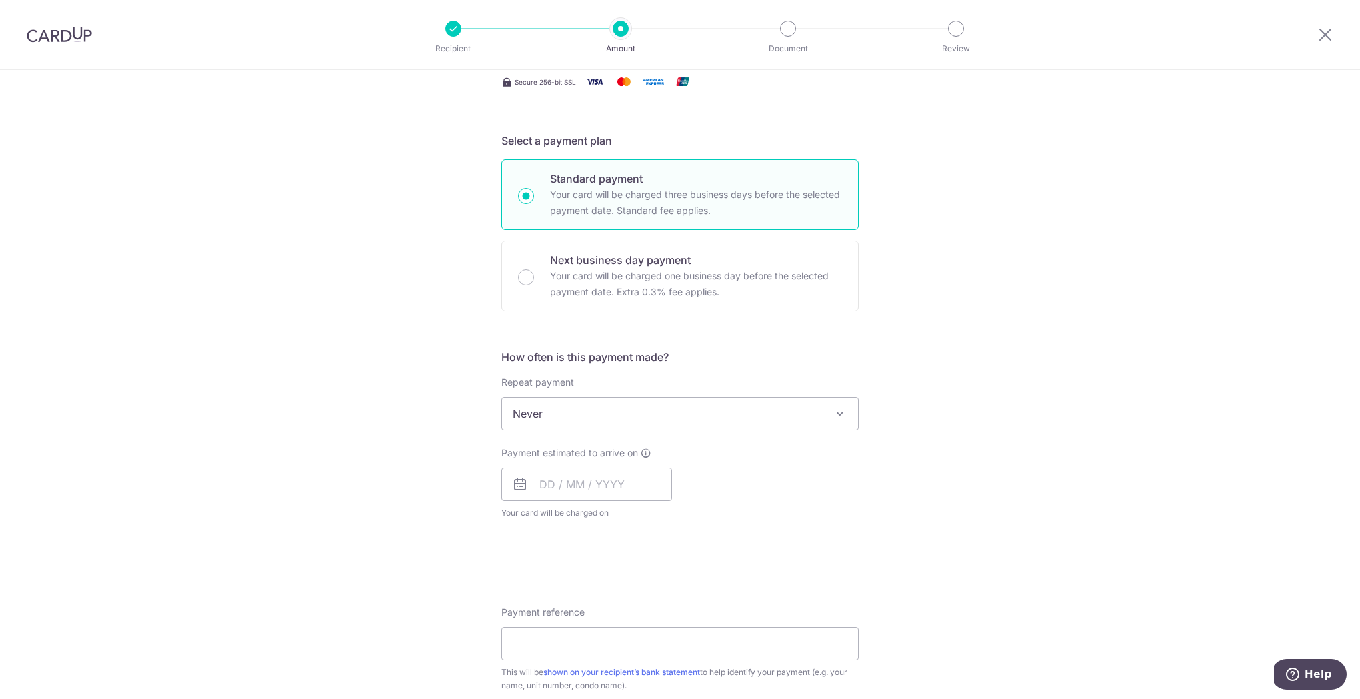
scroll to position [285, 0]
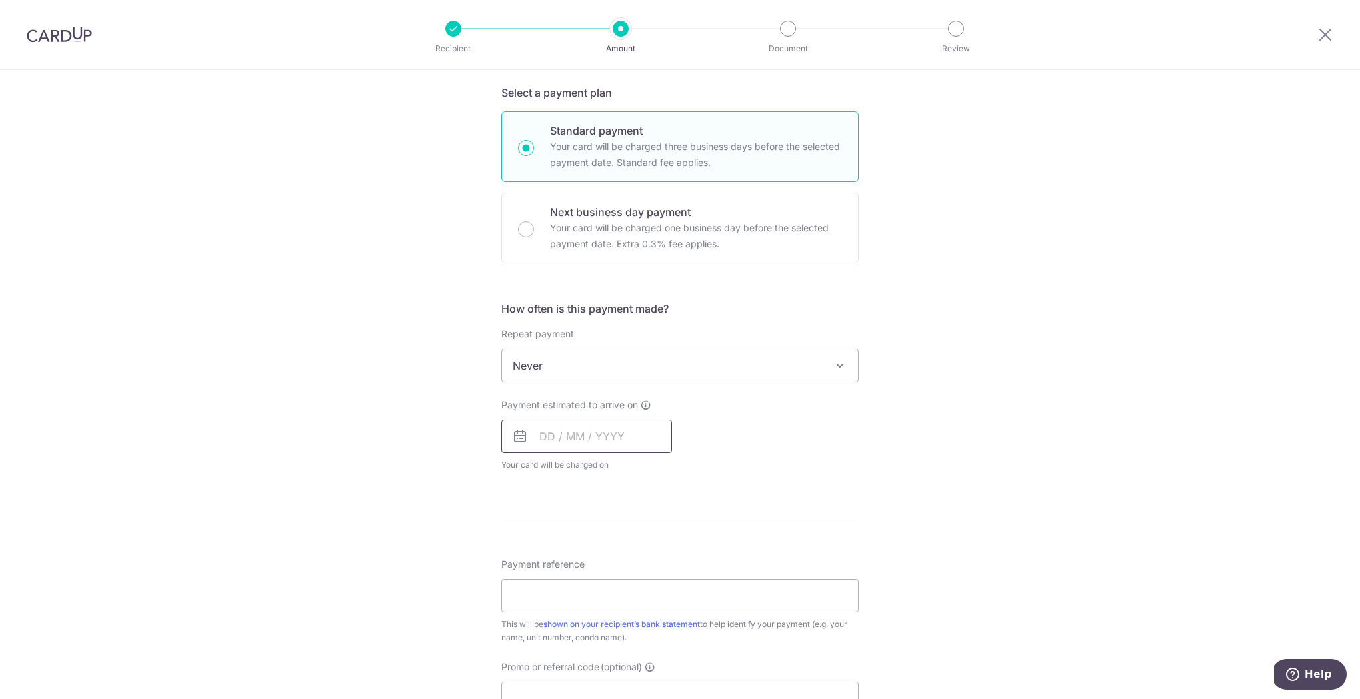
click at [585, 437] on input "text" at bounding box center [586, 435] width 171 height 33
click at [848, 480] on div "How often is this payment made? Repeat payment Never Every week Every month Eve…" at bounding box center [679, 391] width 357 height 181
click at [651, 436] on input "text" at bounding box center [586, 435] width 171 height 33
click at [634, 585] on link "14" at bounding box center [635, 583] width 21 height 21
type input "14/08/2025"
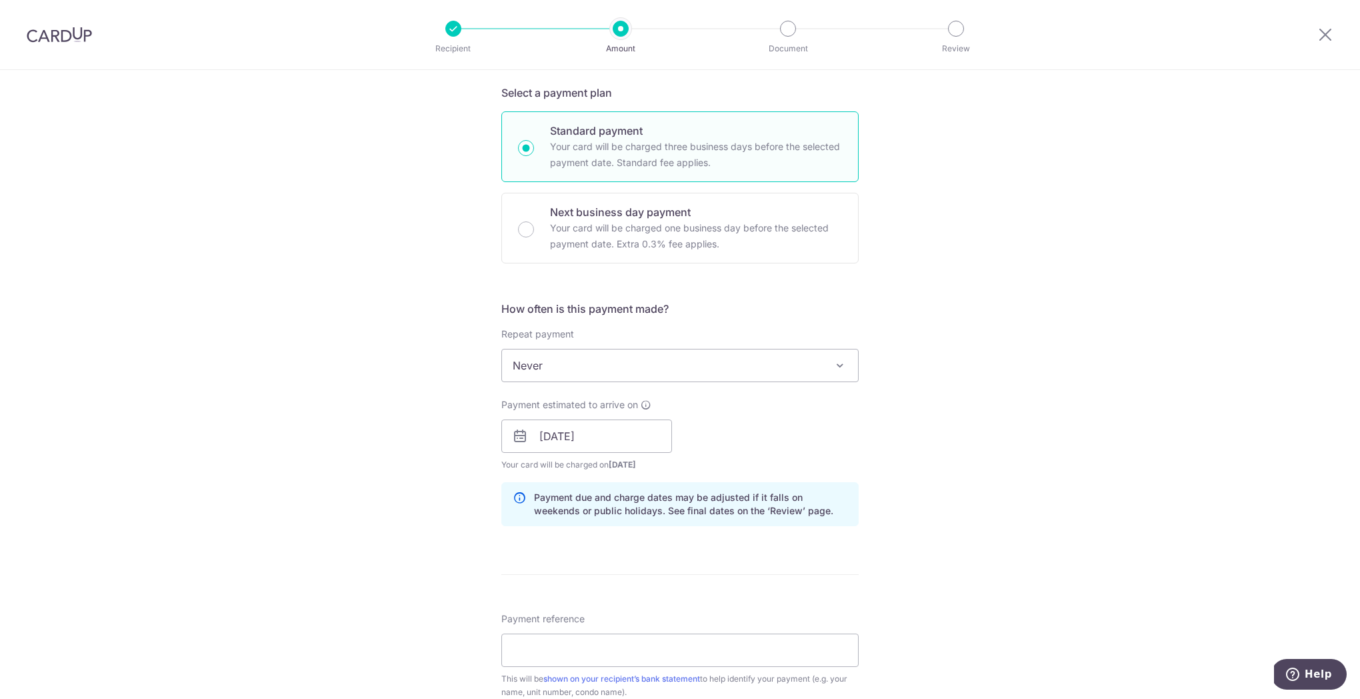
scroll to position [632, 0]
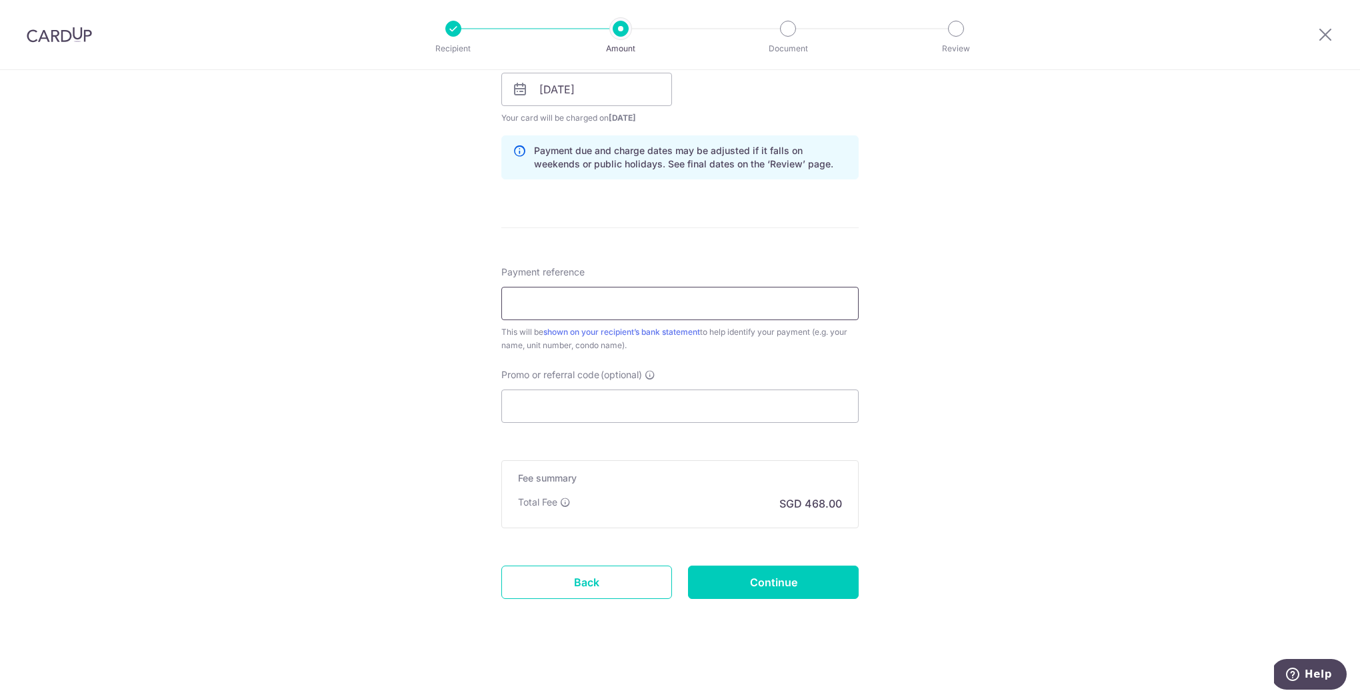
click at [545, 297] on input "Payment reference" at bounding box center [679, 303] width 357 height 33
paste input "The Colonnade 16-03"
type input "The Colonnade 16-03"
click at [539, 401] on input "Promo or referral code (optional)" at bounding box center [679, 405] width 357 height 33
click at [646, 374] on icon at bounding box center [650, 374] width 11 height 11
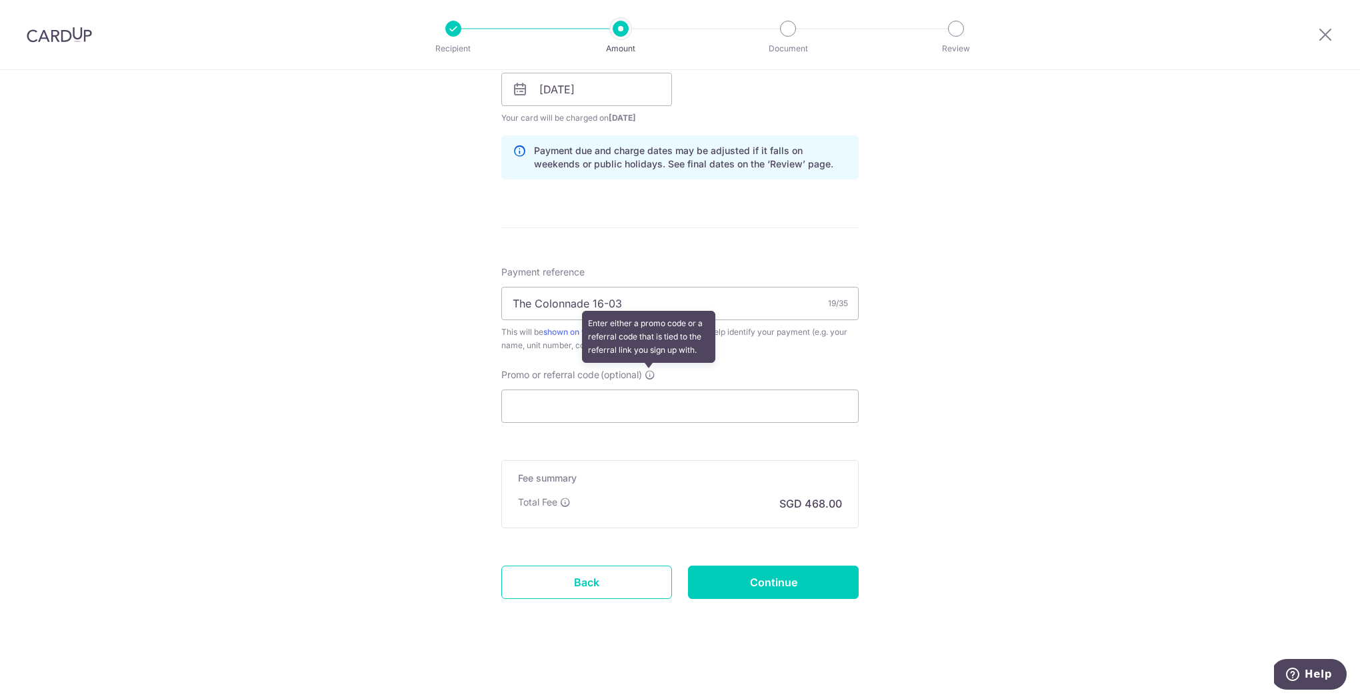
click at [646, 389] on input "Promo or referral code (optional) Enter either a promo code or a referral code …" at bounding box center [679, 405] width 357 height 33
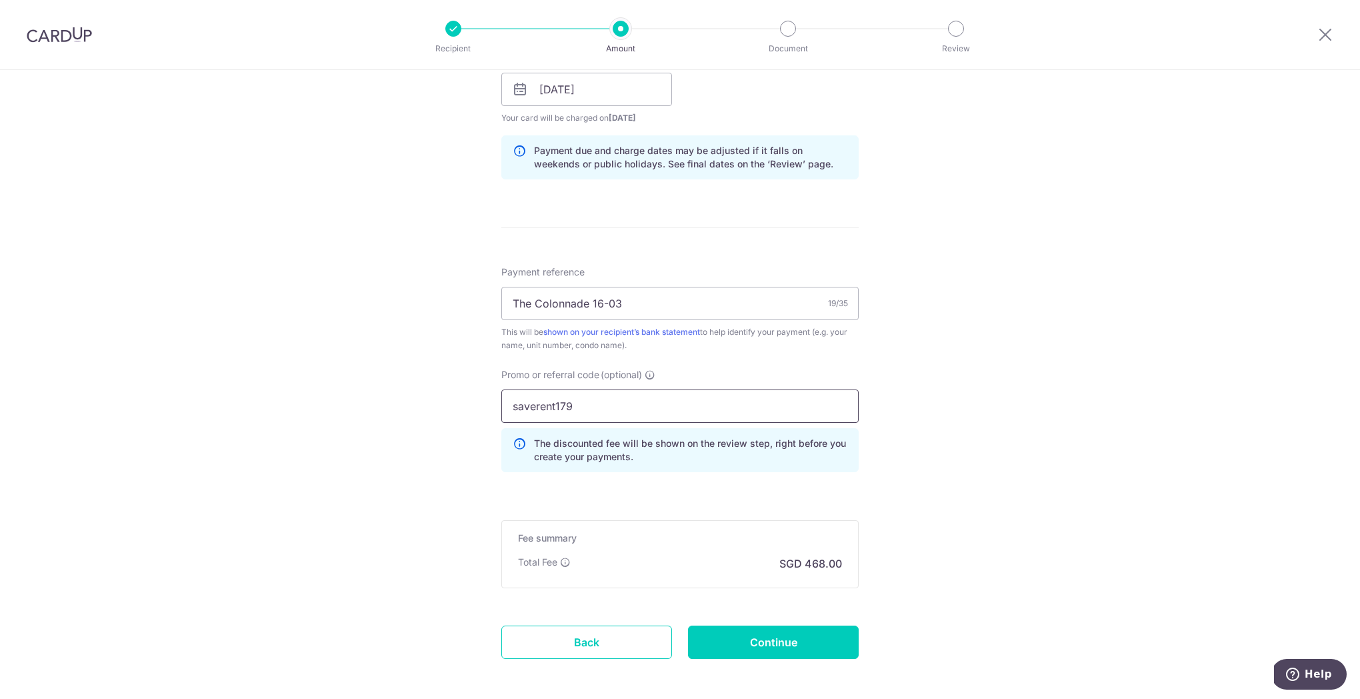
type input "saverent179"
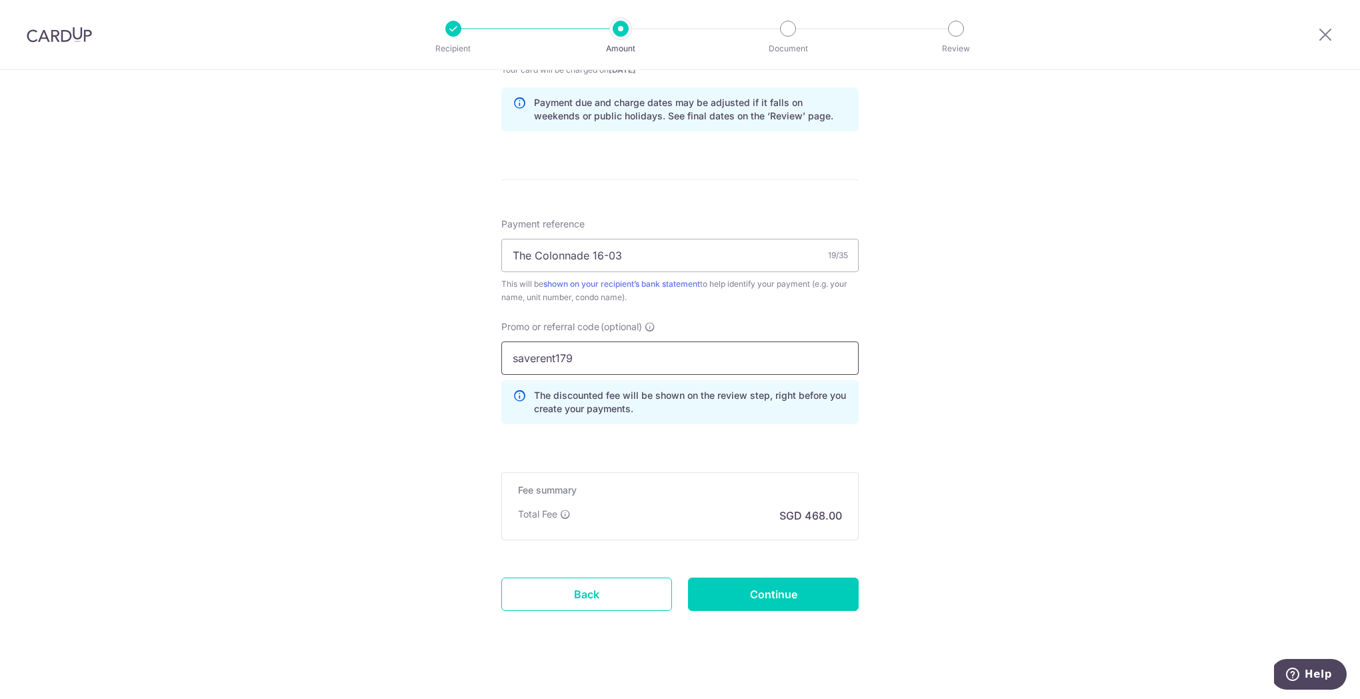
scroll to position [692, 0]
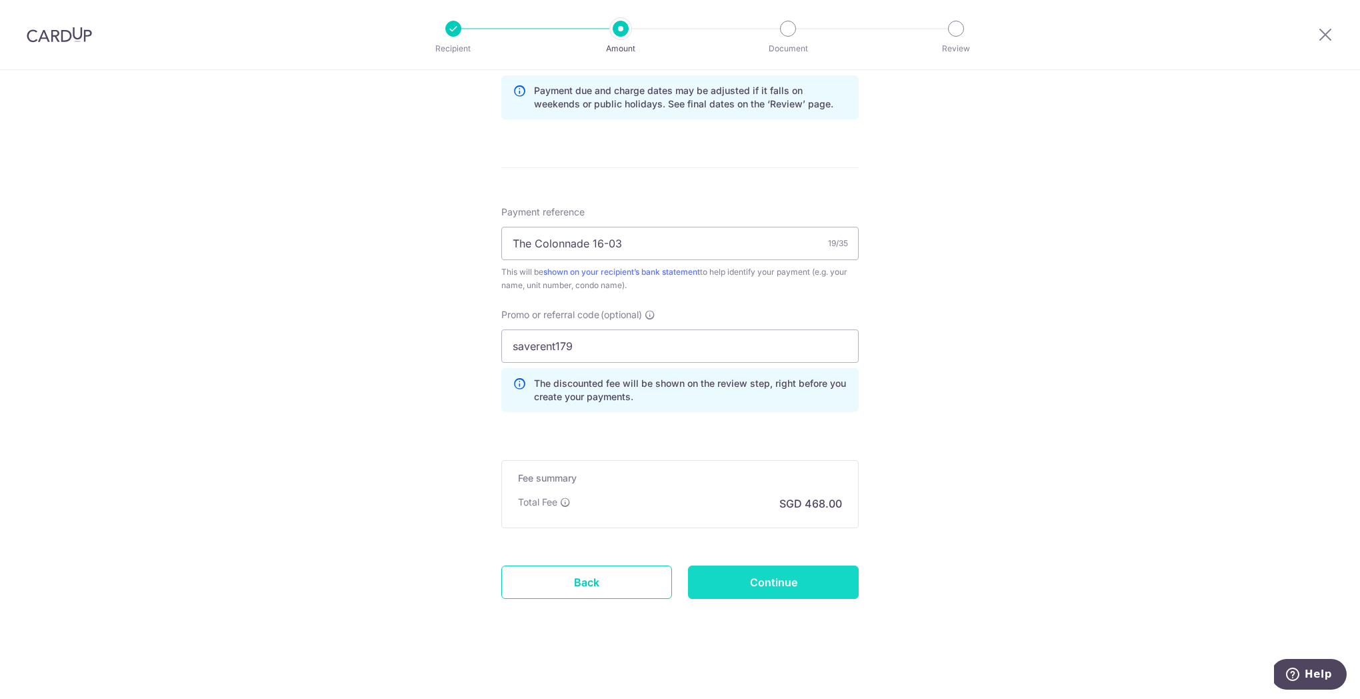
click at [782, 588] on input "Continue" at bounding box center [773, 581] width 171 height 33
type input "Create Schedule"
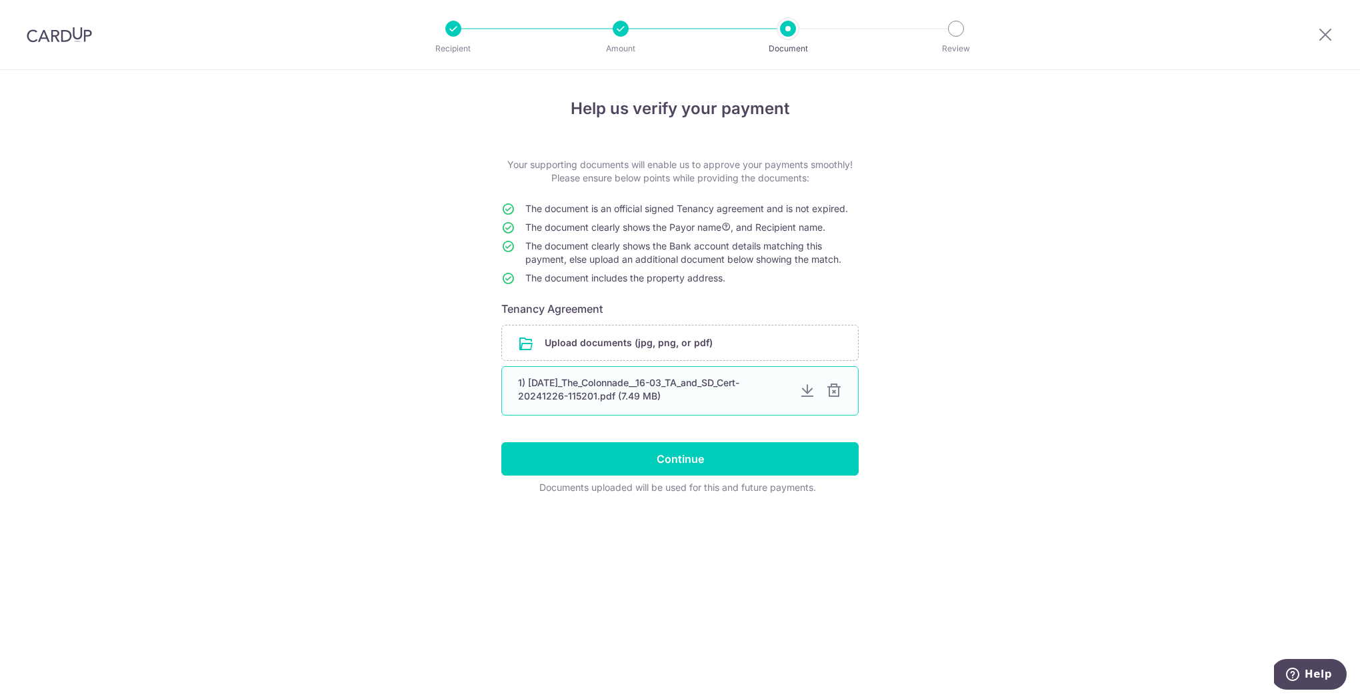
click at [721, 401] on div "1) [DATE]_The_Colonnade__16-03_TA_and_SD_Cert-20241226-115201.pdf (7.49 MB)" at bounding box center [653, 389] width 271 height 27
click at [745, 407] on div "1) 2024.11.04_The_Colonnade__16-03_TA_and_SD_Cert-20241226-115201.pdf (7.49 MB)" at bounding box center [679, 390] width 357 height 49
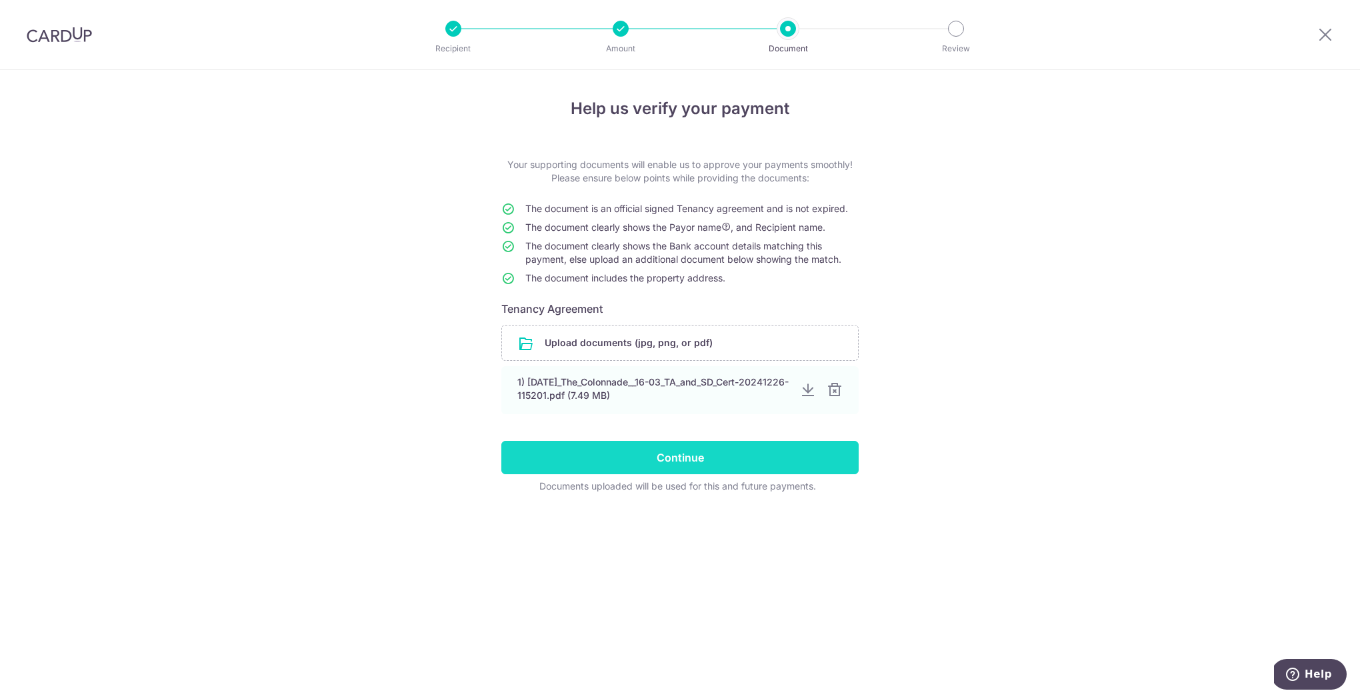
click at [784, 466] on input "Continue" at bounding box center [679, 457] width 357 height 33
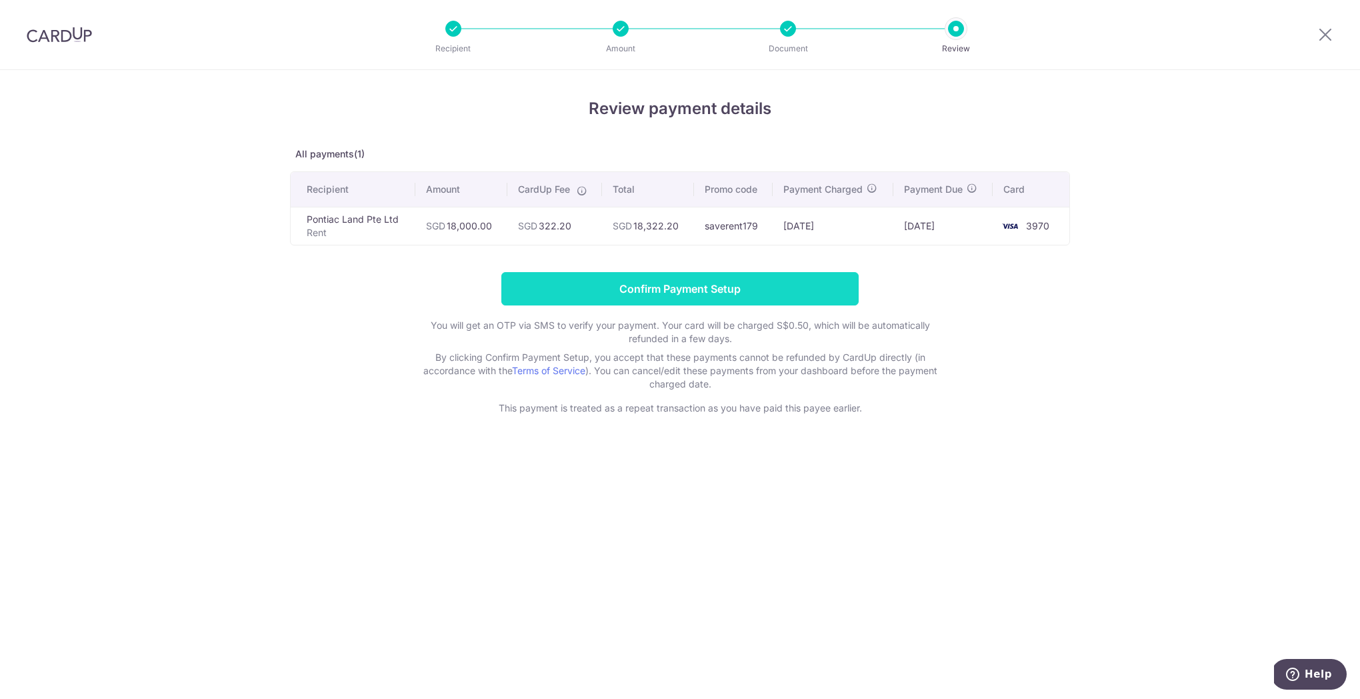
click at [686, 284] on input "Confirm Payment Setup" at bounding box center [679, 288] width 357 height 33
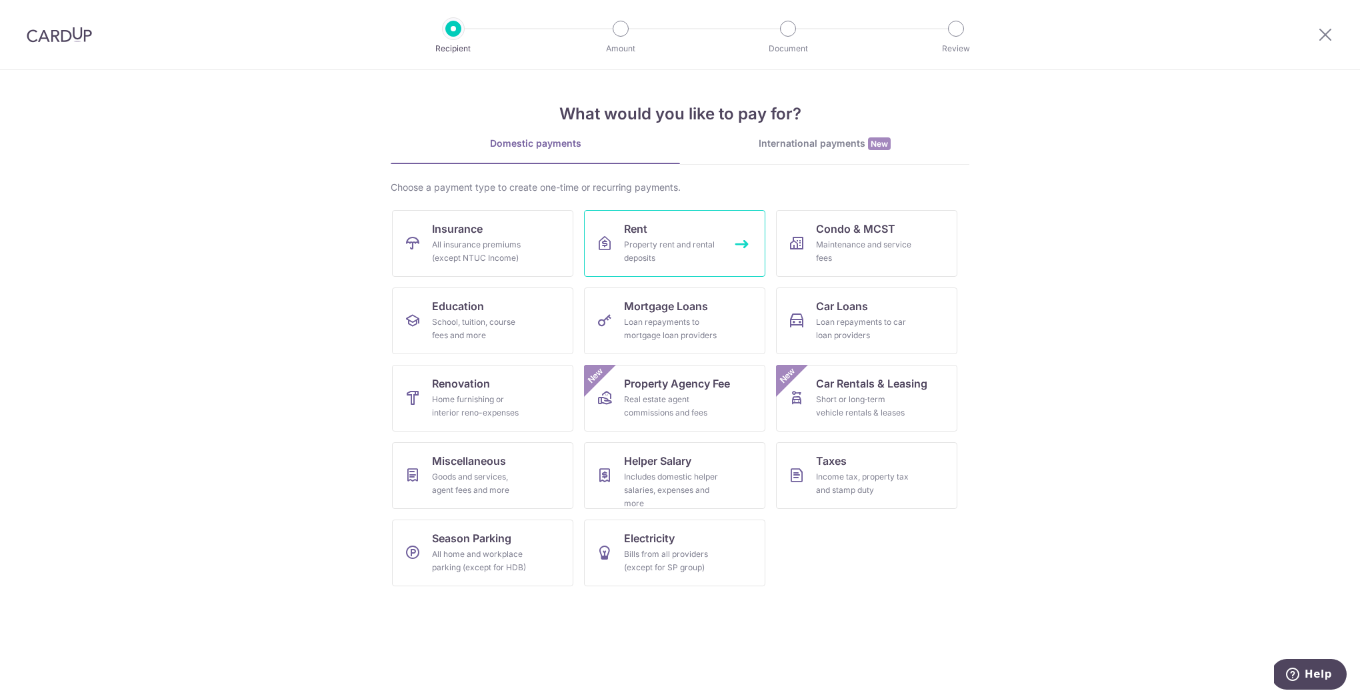
click at [665, 269] on link "Rent Property rent and rental deposits" at bounding box center [674, 243] width 181 height 67
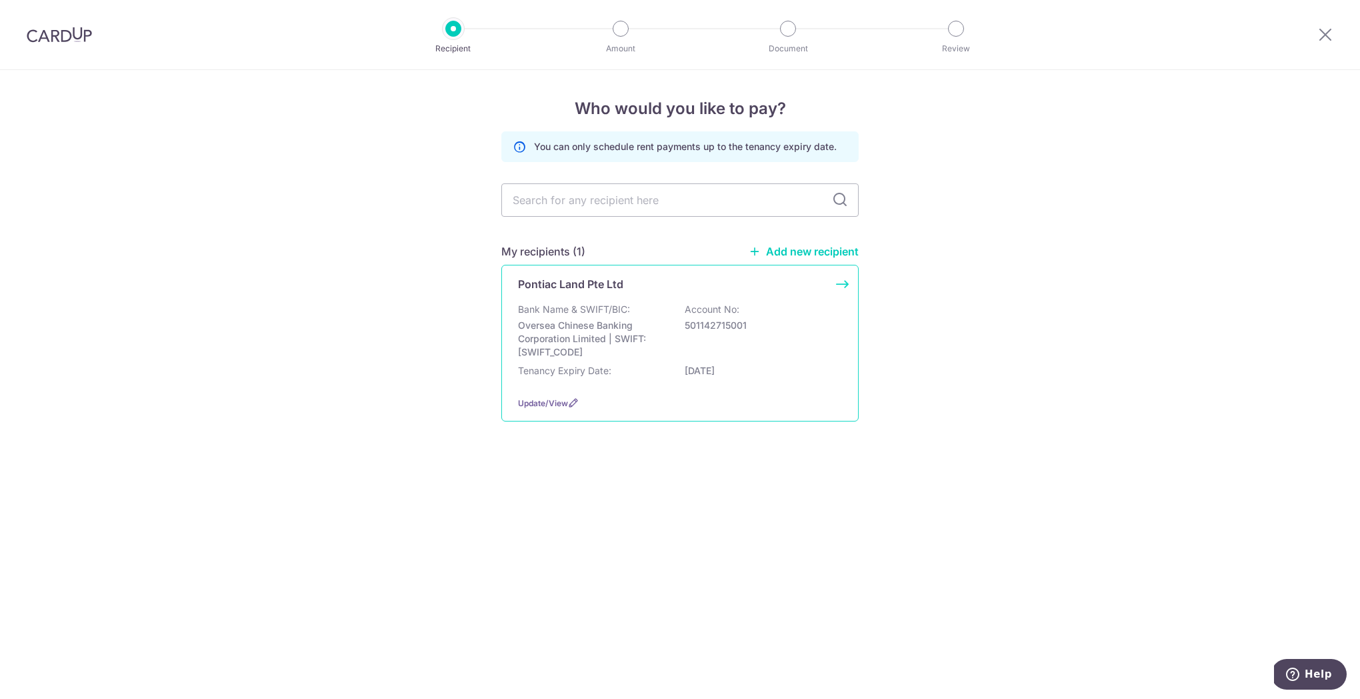
click at [729, 284] on div "Pontiac Land Pte Ltd" at bounding box center [672, 284] width 308 height 16
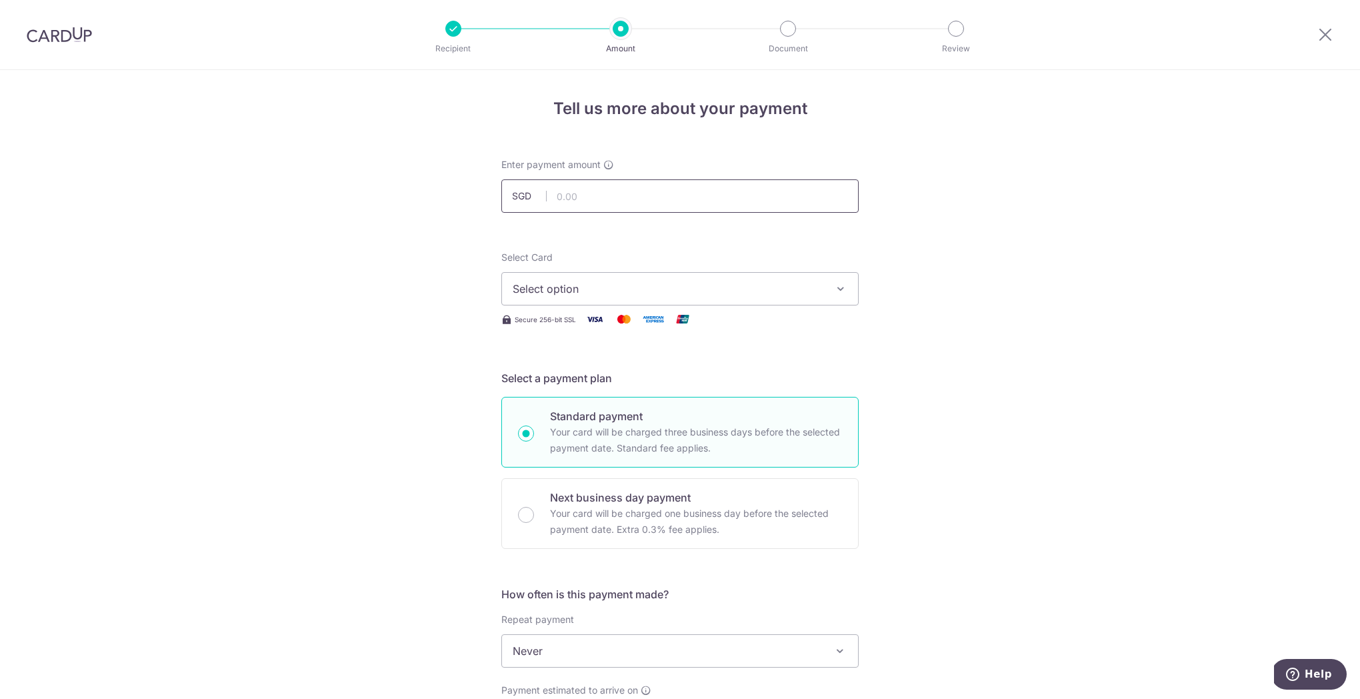
click at [680, 199] on input "text" at bounding box center [679, 195] width 357 height 33
type input "18,000.00"
click at [615, 285] on span "Select option" at bounding box center [668, 289] width 311 height 16
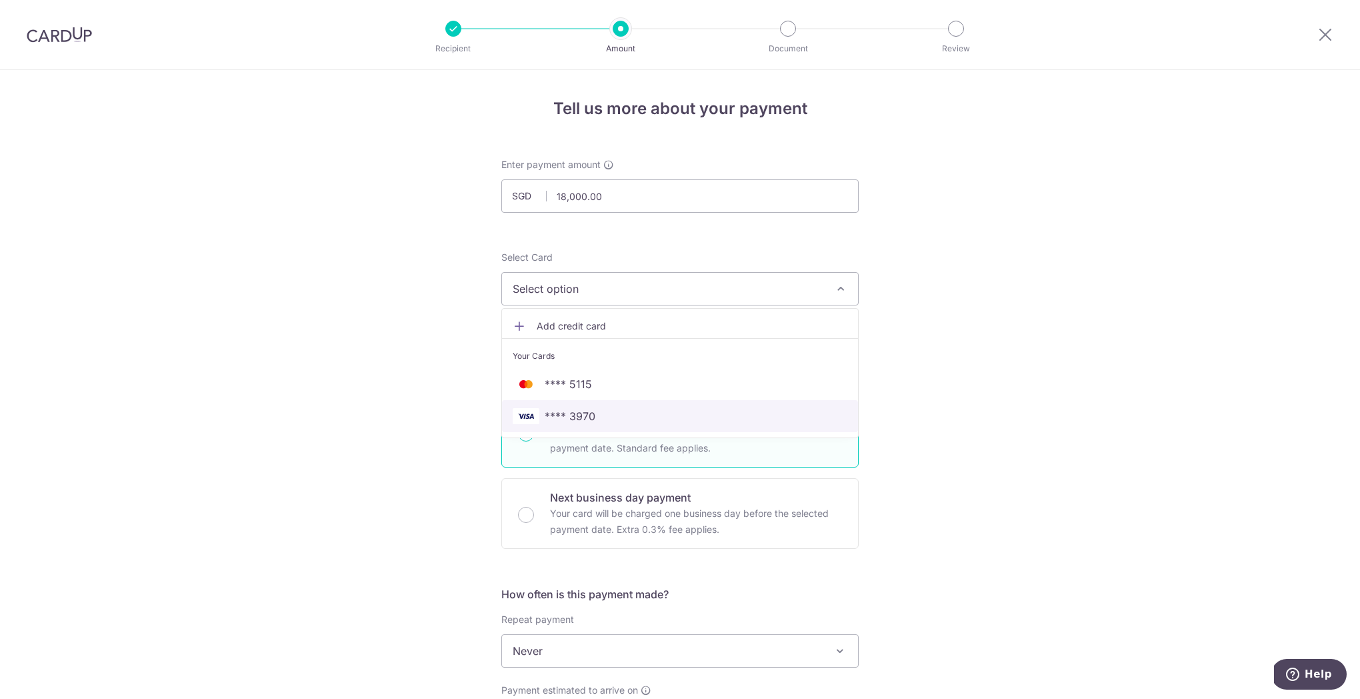
click at [588, 419] on span "**** 3970" at bounding box center [570, 416] width 51 height 16
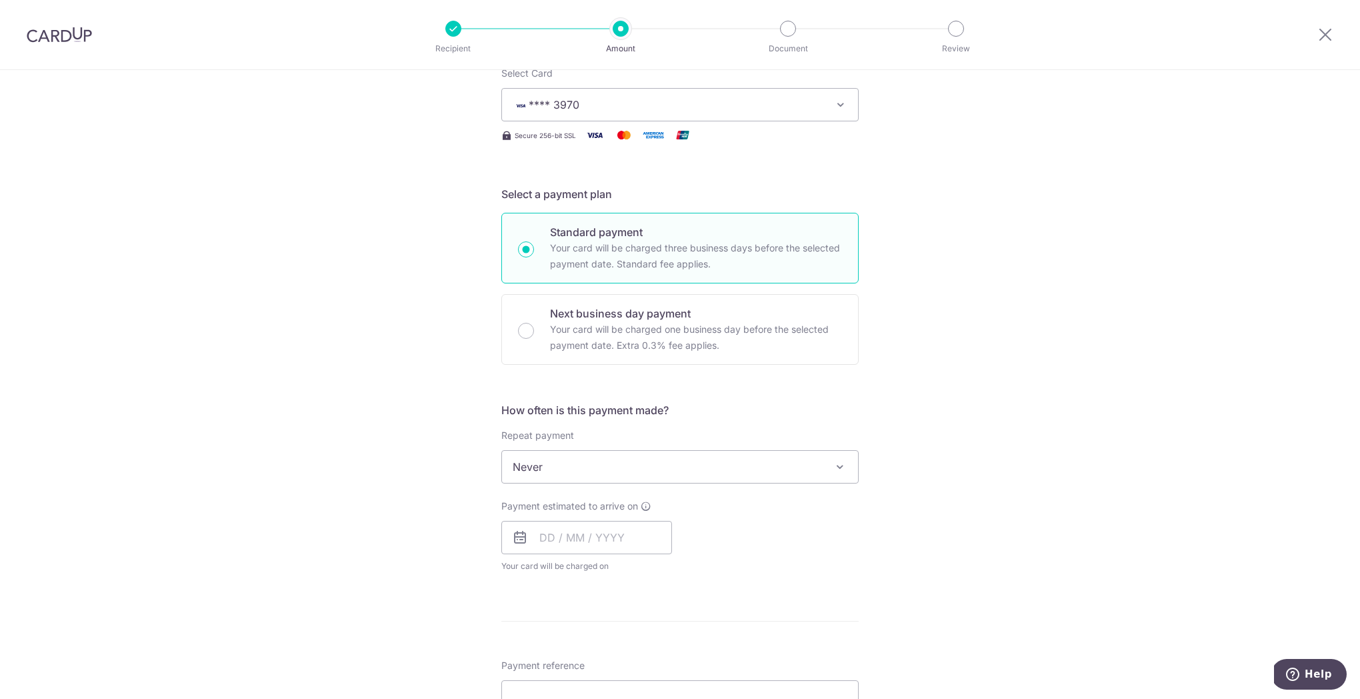
scroll to position [254, 0]
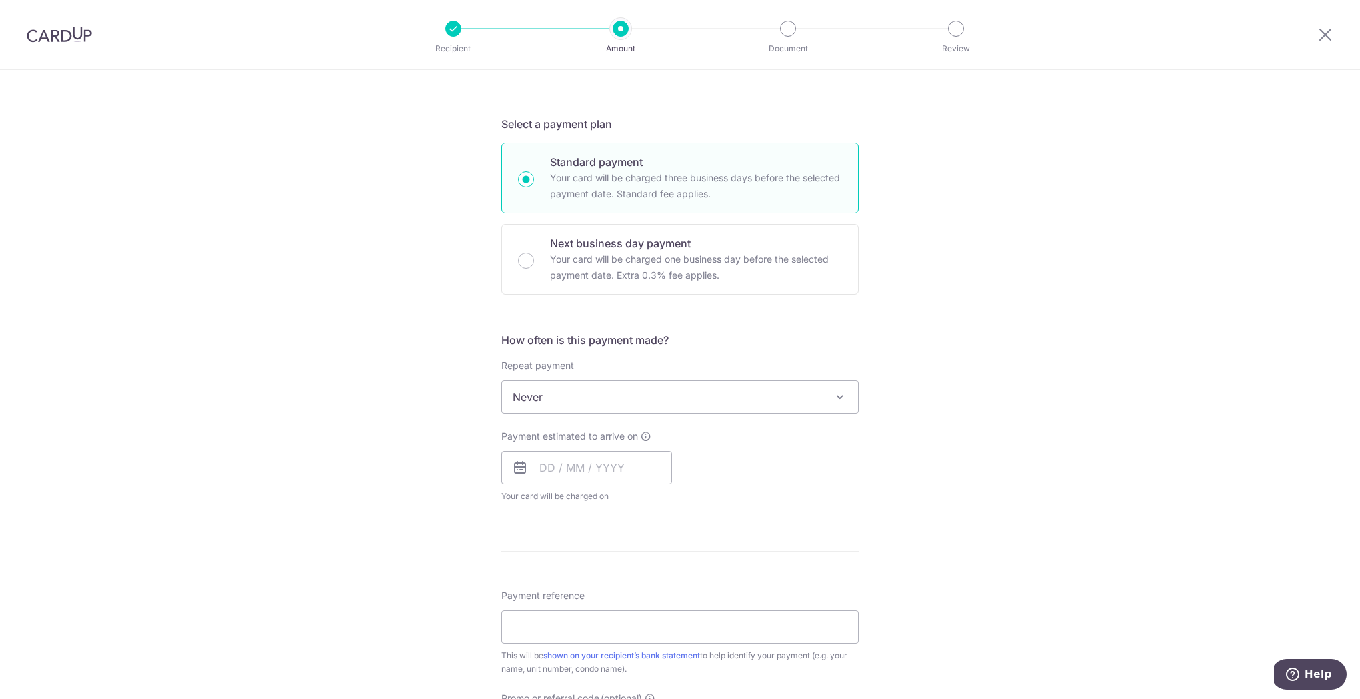
click at [659, 406] on span "Never" at bounding box center [680, 397] width 356 height 32
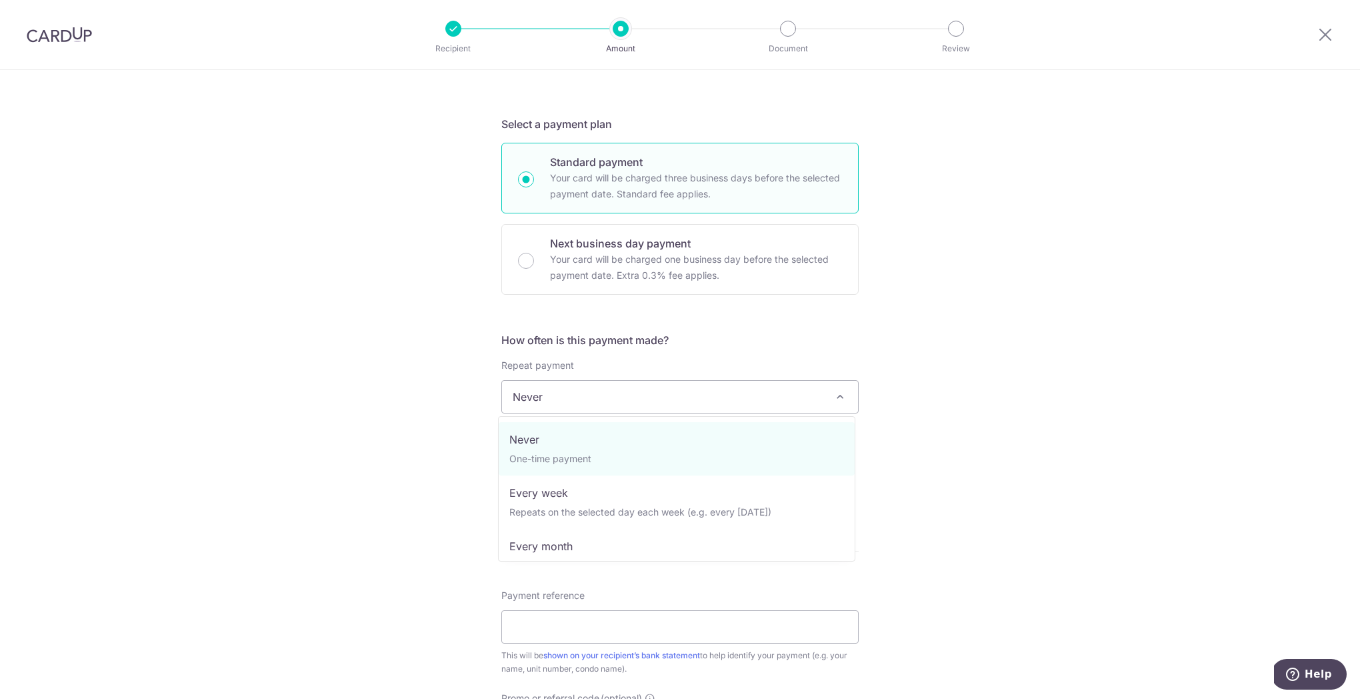
click at [997, 390] on div "Tell us more about your payment Enter payment amount SGD 18,000.00 18000.00 Sel…" at bounding box center [680, 419] width 1360 height 1206
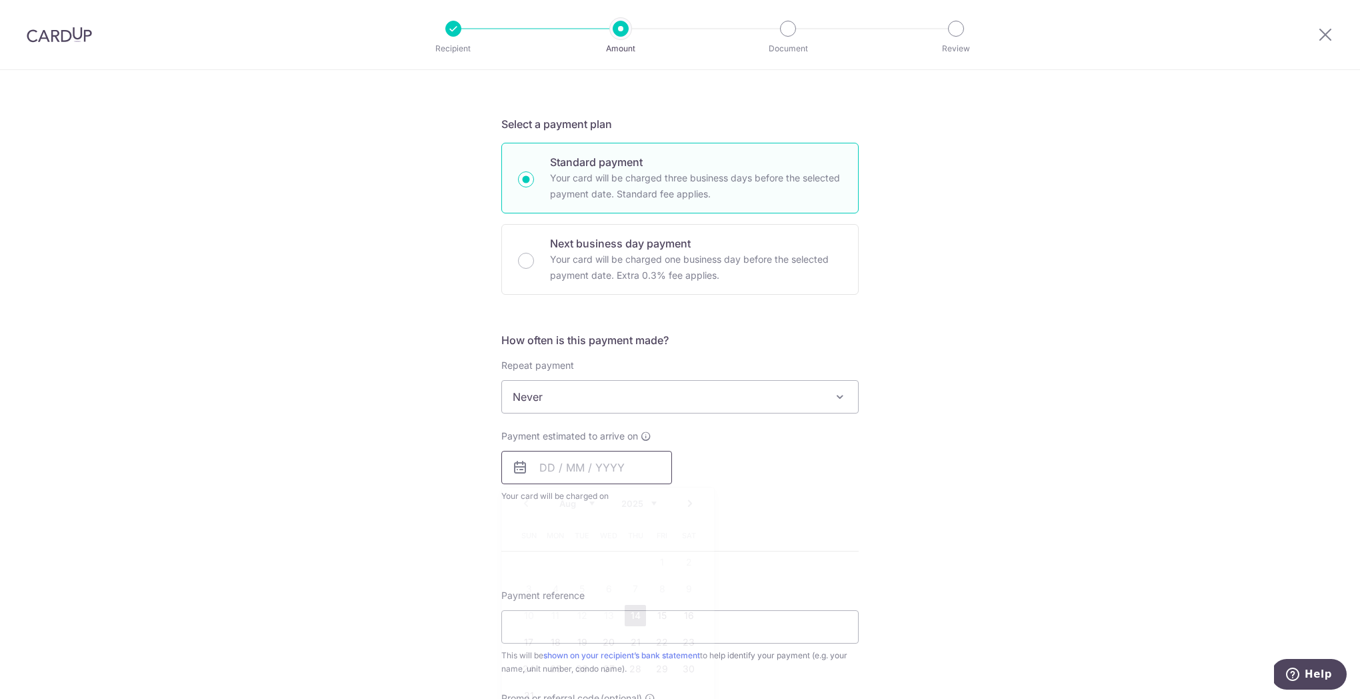
click at [631, 469] on input "text" at bounding box center [586, 467] width 171 height 33
click at [688, 506] on link "Next" at bounding box center [690, 503] width 16 height 16
click at [525, 591] on link "7" at bounding box center [528, 588] width 21 height 21
type input "07/09/2025"
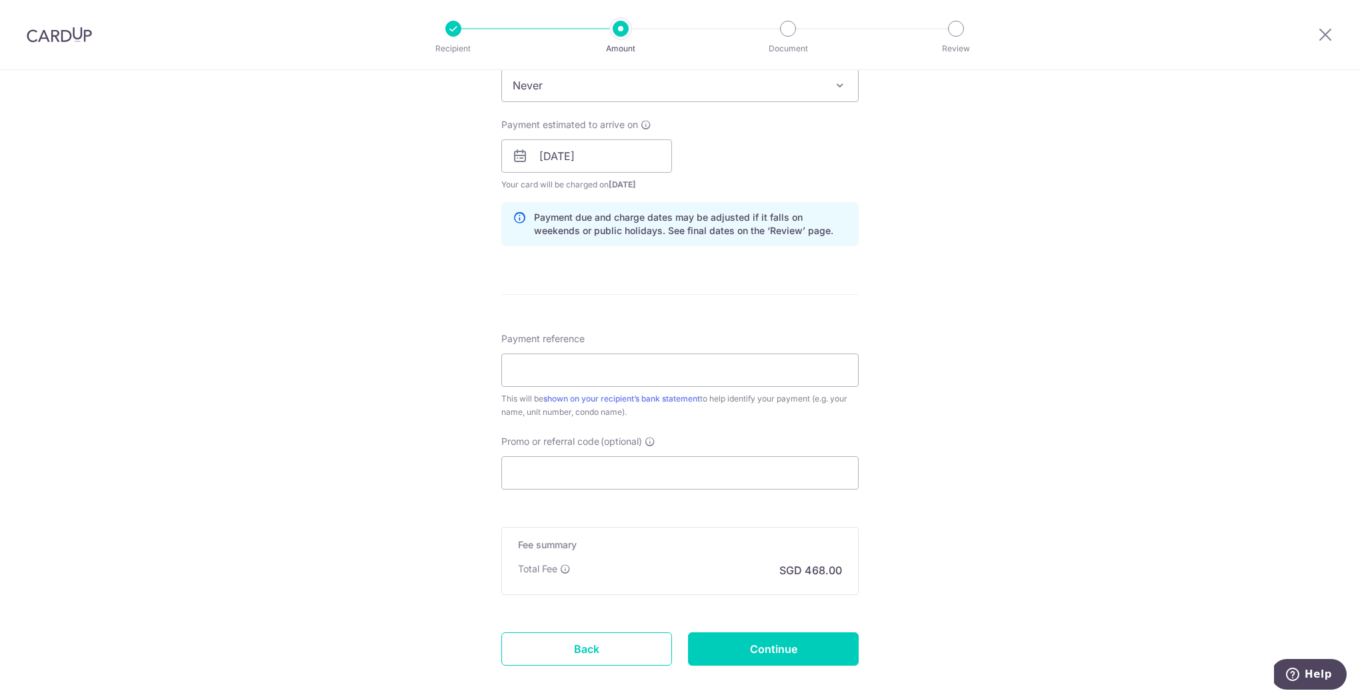
scroll to position [630, 0]
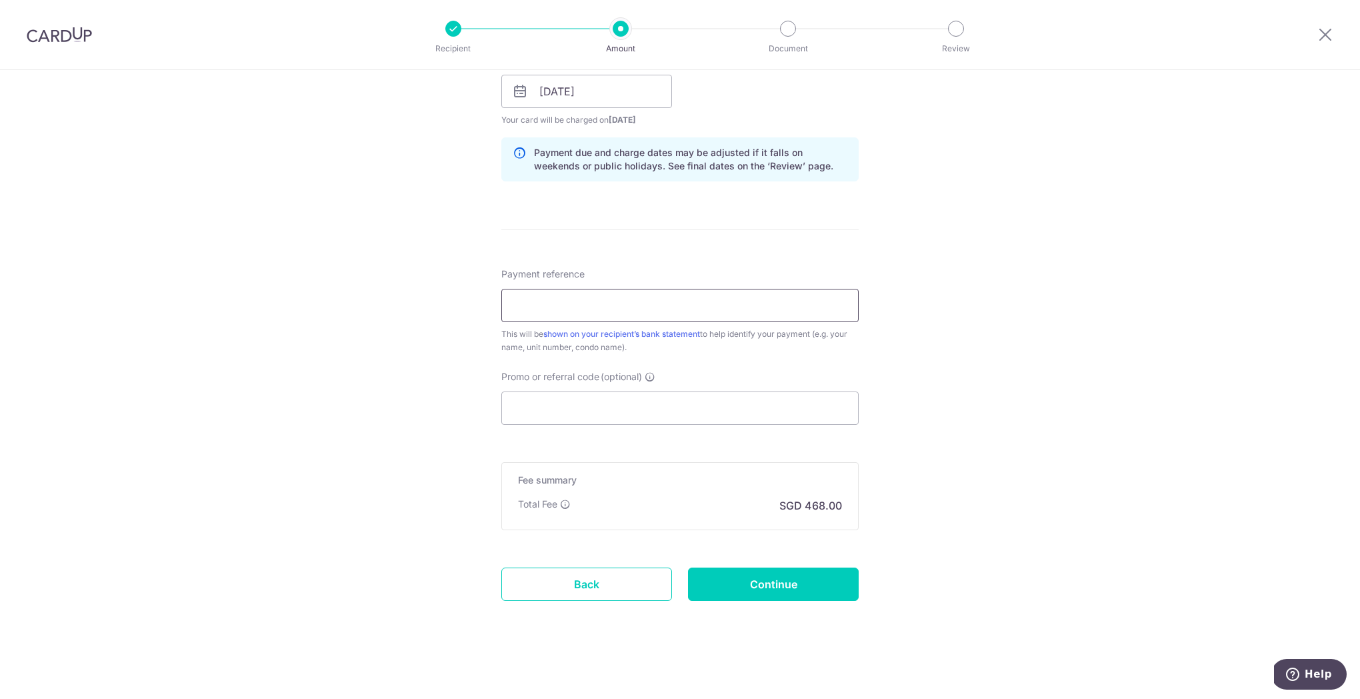
click at [648, 309] on input "Payment reference" at bounding box center [679, 305] width 357 height 33
type input "The Colonnade 16-03"
click at [615, 401] on input "Promo or referral code (optional)" at bounding box center [679, 407] width 357 height 33
type input "a"
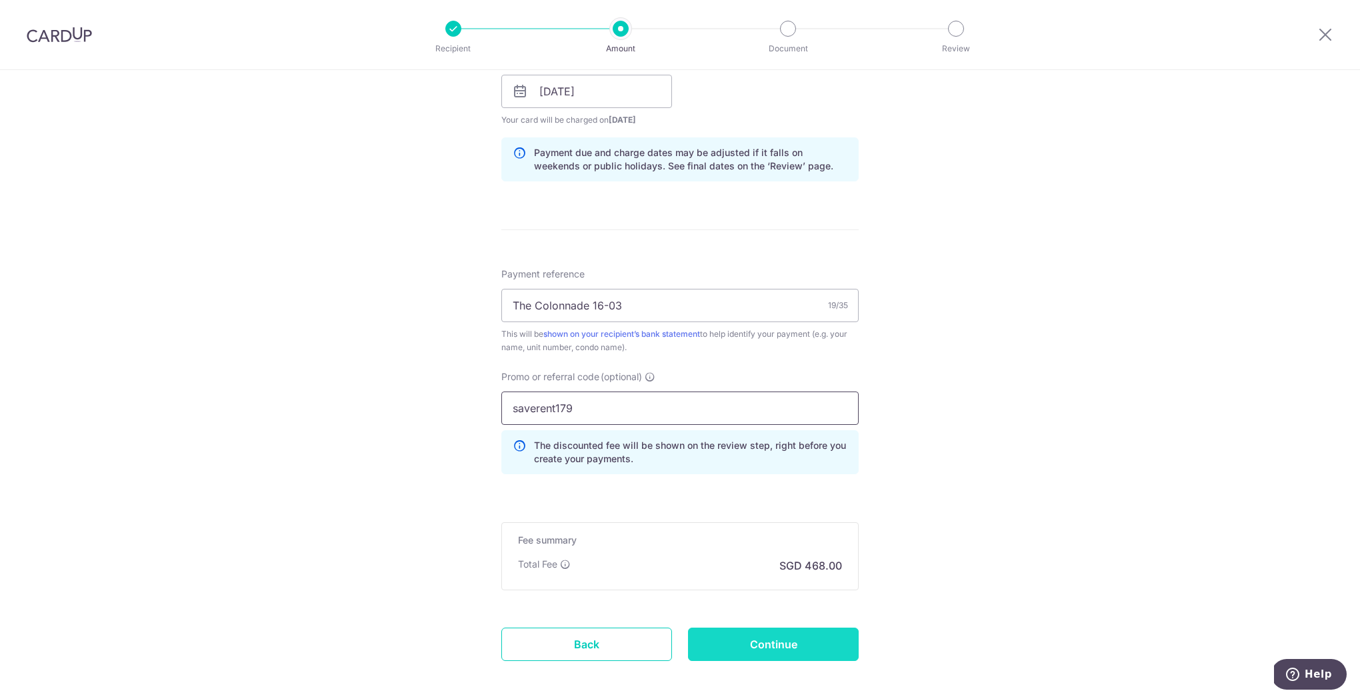
type input "saverent179"
click at [797, 653] on input "Continue" at bounding box center [773, 643] width 171 height 33
type input "Create Schedule"
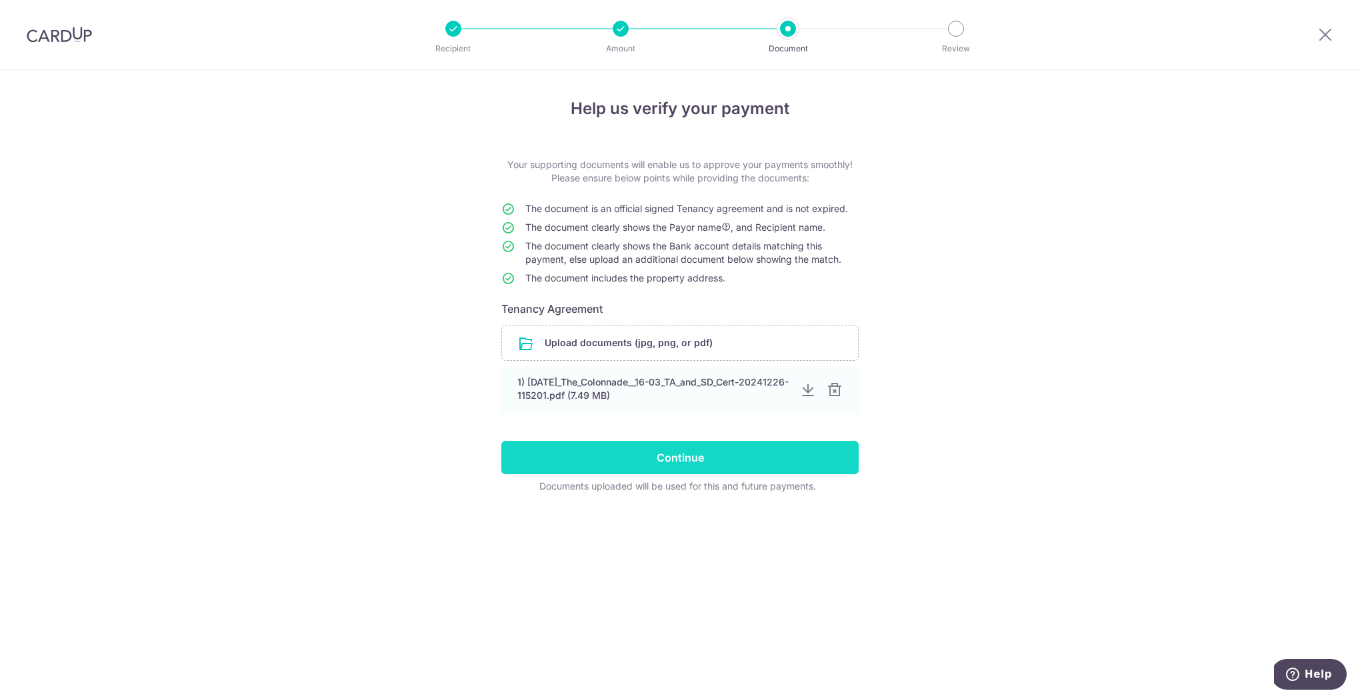
click at [655, 461] on input "Continue" at bounding box center [679, 457] width 357 height 33
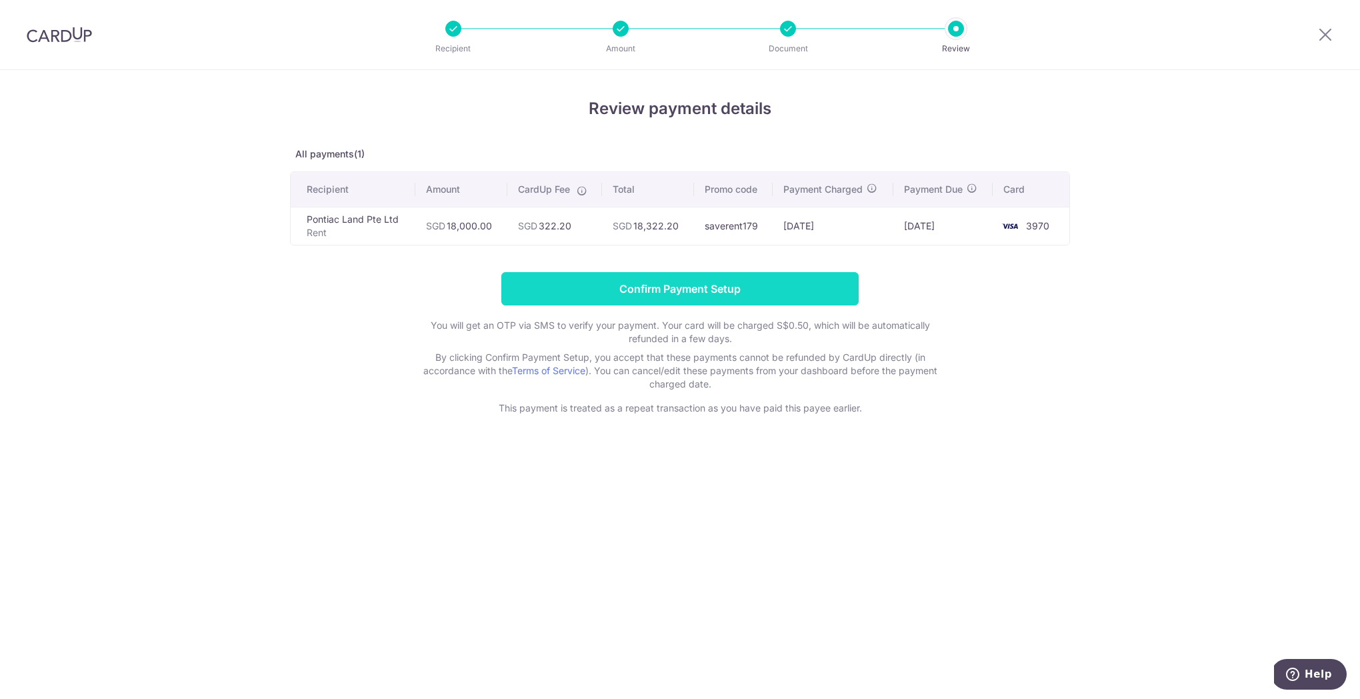
click at [633, 297] on input "Confirm Payment Setup" at bounding box center [679, 288] width 357 height 33
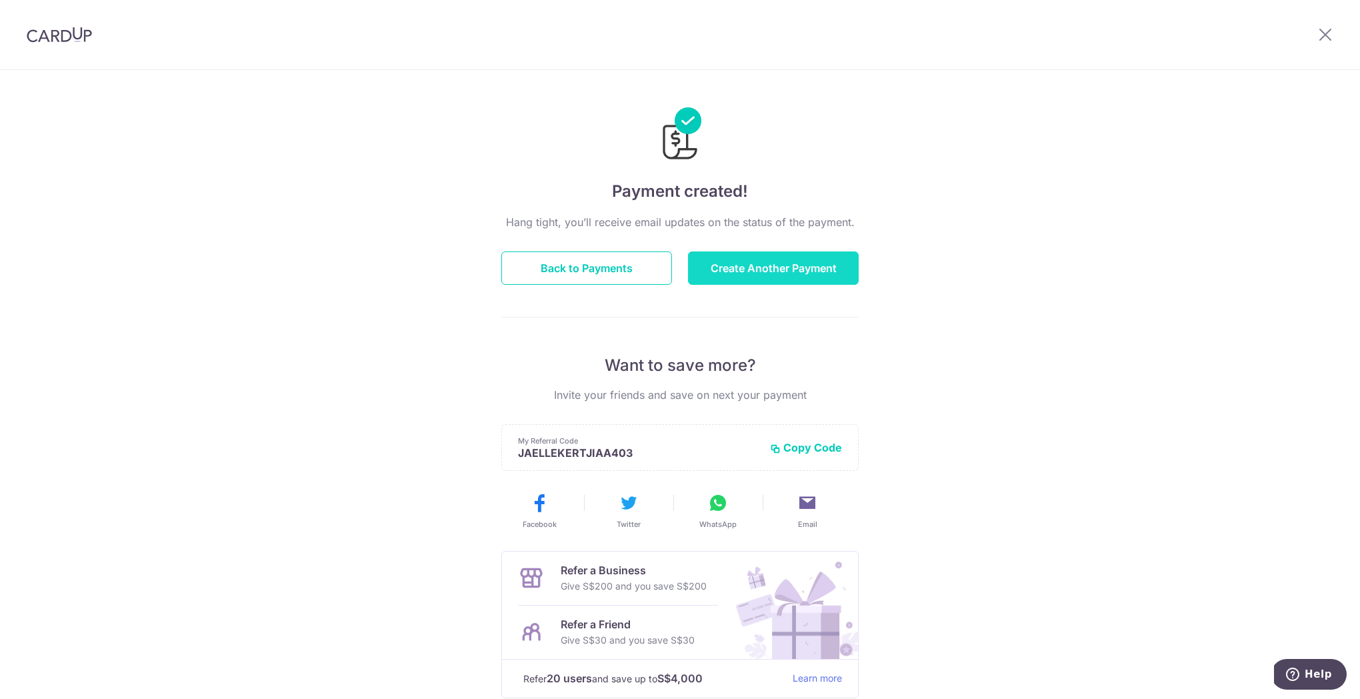
click at [723, 258] on button "Create Another Payment" at bounding box center [773, 267] width 171 height 33
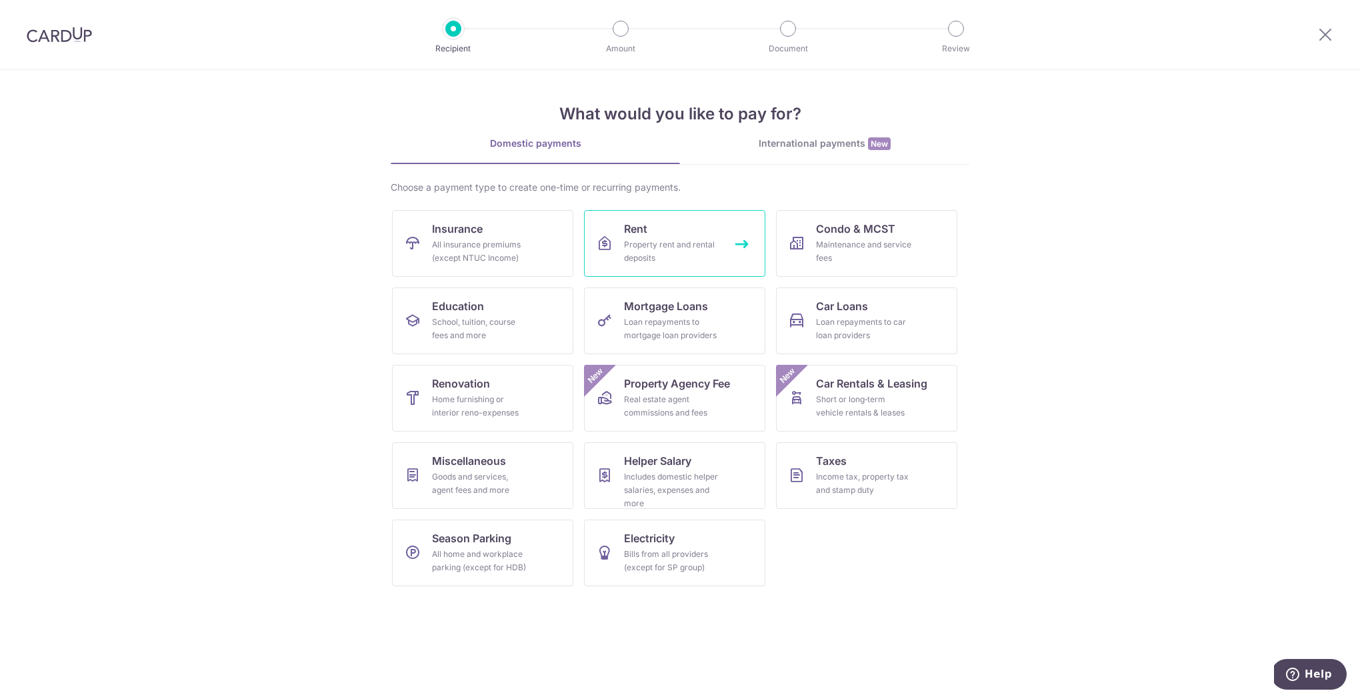
click at [647, 257] on div "Property rent and rental deposits" at bounding box center [672, 251] width 96 height 27
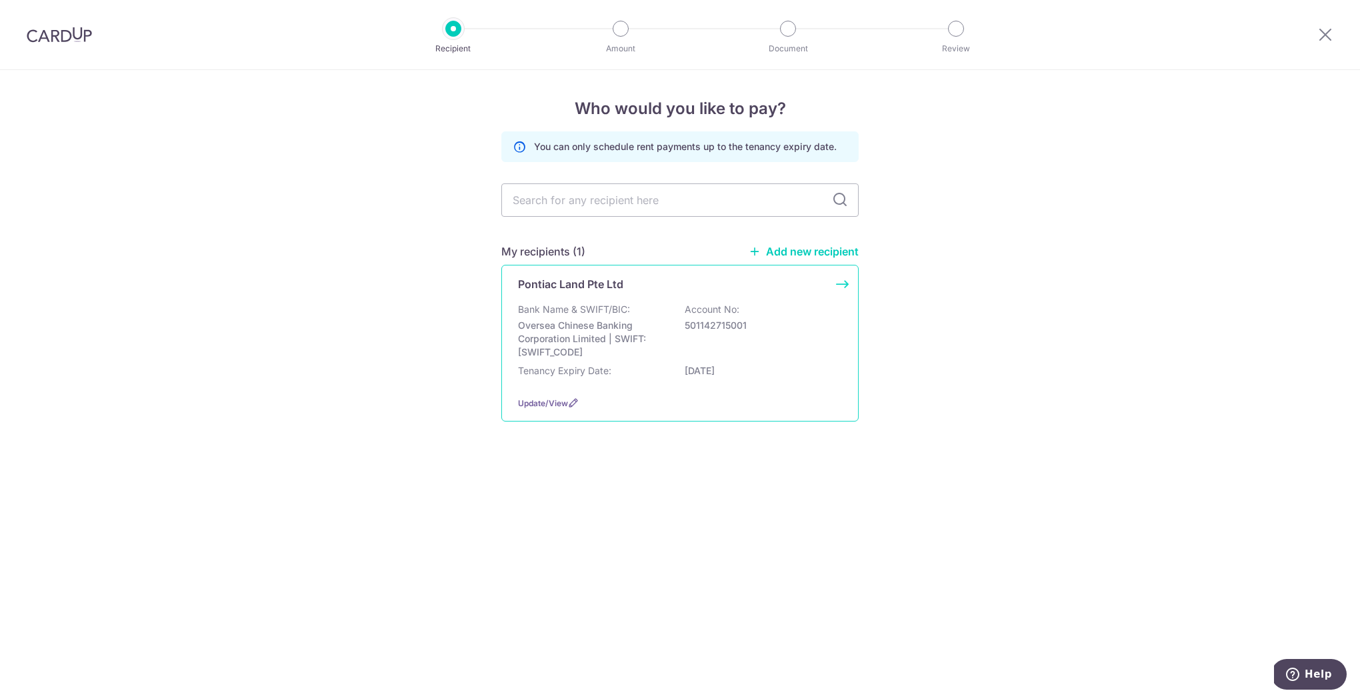
click at [677, 333] on div "Bank Name & SWIFT/BIC: Oversea Chinese Banking Corporation Limited | SWIFT: [SW…" at bounding box center [680, 331] width 324 height 56
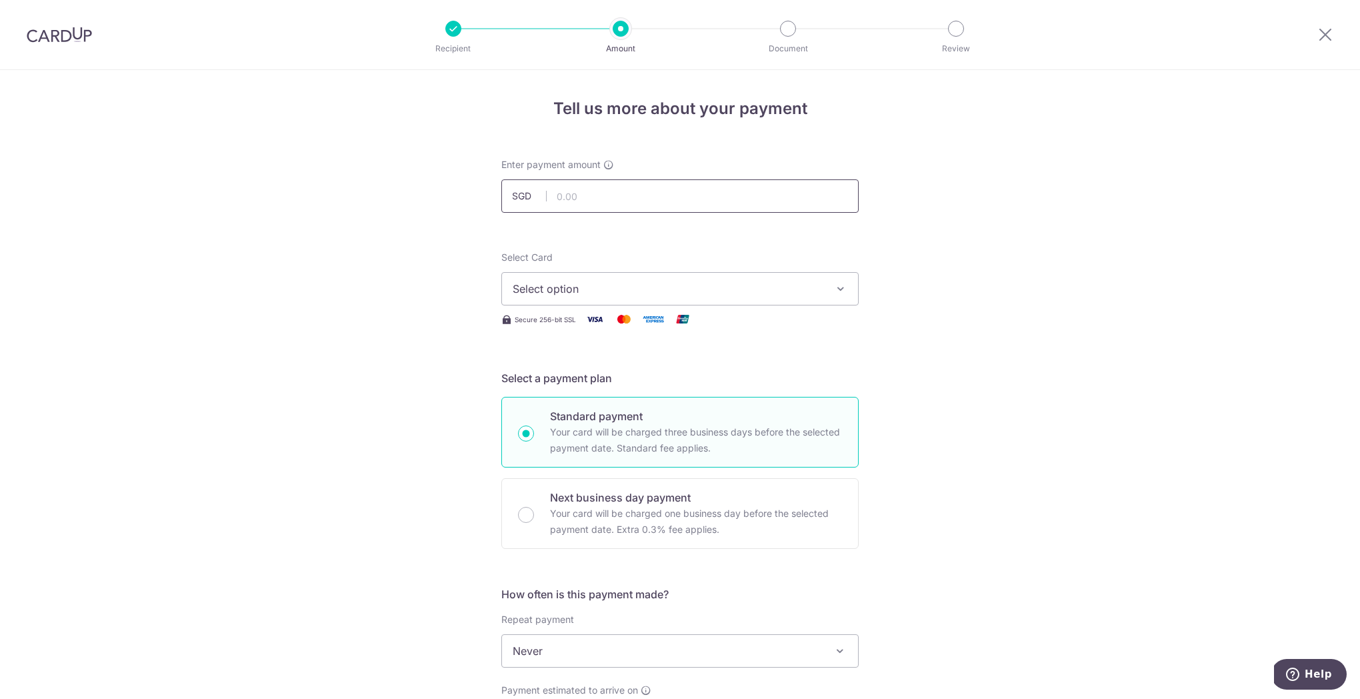
click at [626, 207] on input "text" at bounding box center [679, 195] width 357 height 33
type input "18,000.00"
click at [609, 281] on span "Select option" at bounding box center [668, 289] width 311 height 16
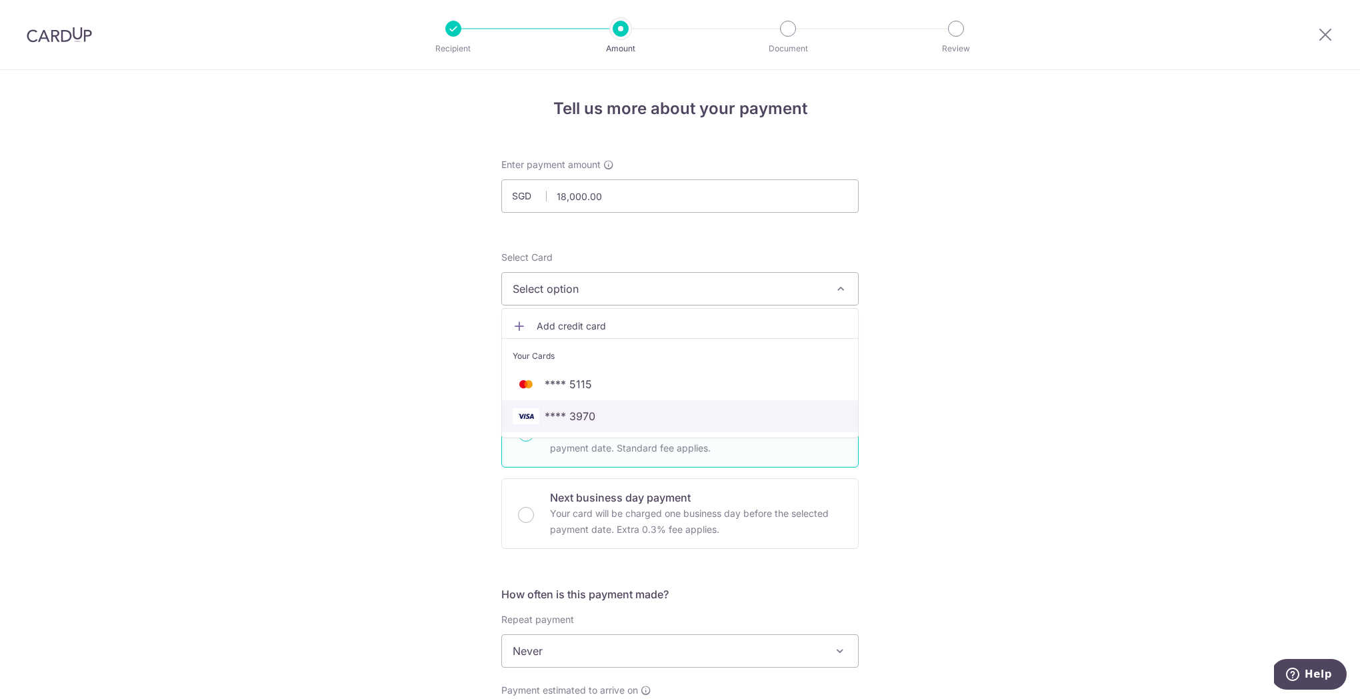
click at [567, 418] on span "**** 3970" at bounding box center [570, 416] width 51 height 16
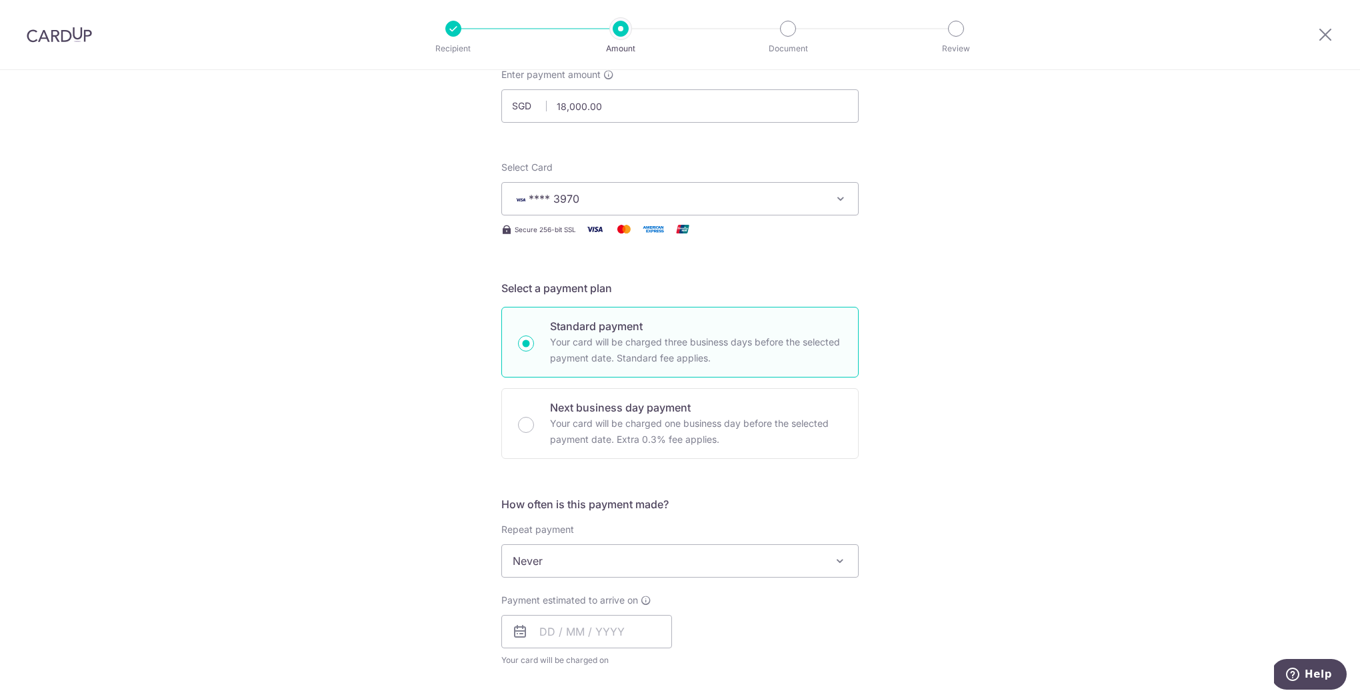
scroll to position [266, 0]
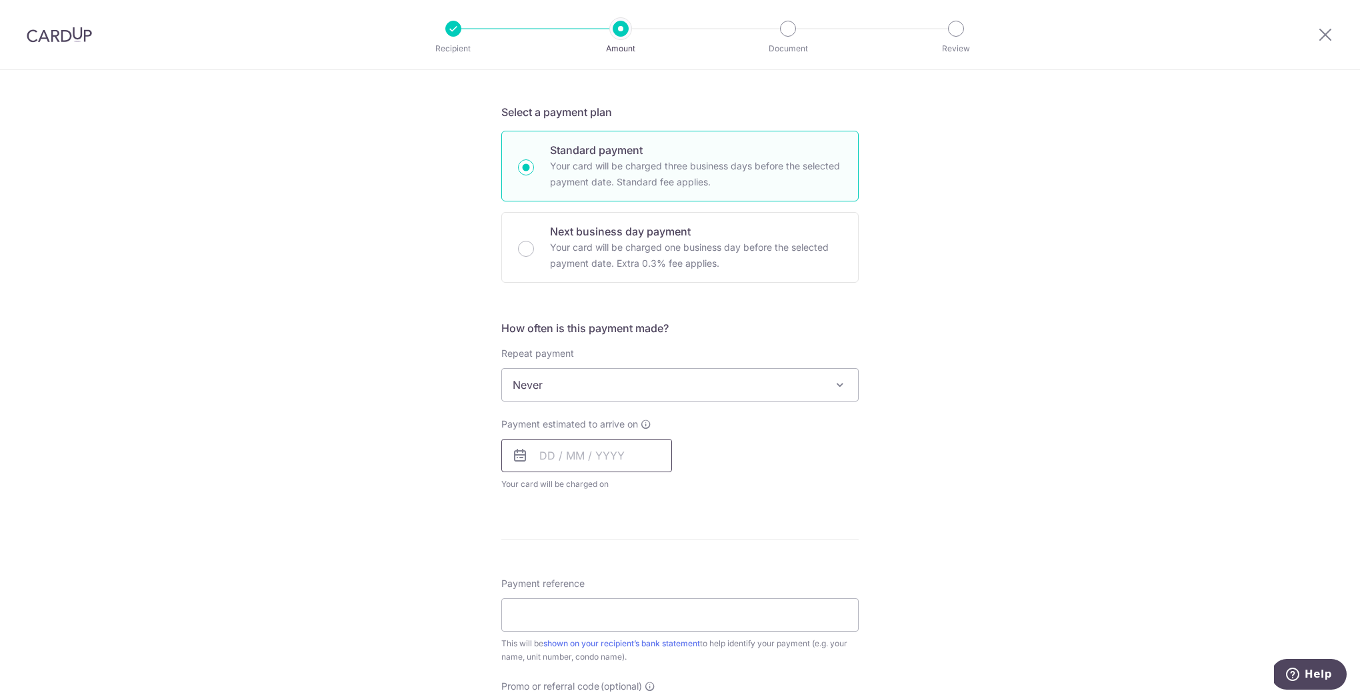
click at [553, 462] on input "text" at bounding box center [586, 455] width 171 height 33
click at [744, 444] on div "Payment estimated to arrive on Prev Next Aug Sep Oct Nov Dec 2025 2026 2027 202…" at bounding box center [679, 453] width 373 height 73
click at [617, 457] on input "text" at bounding box center [586, 455] width 171 height 33
click at [683, 491] on link "Next" at bounding box center [690, 491] width 16 height 16
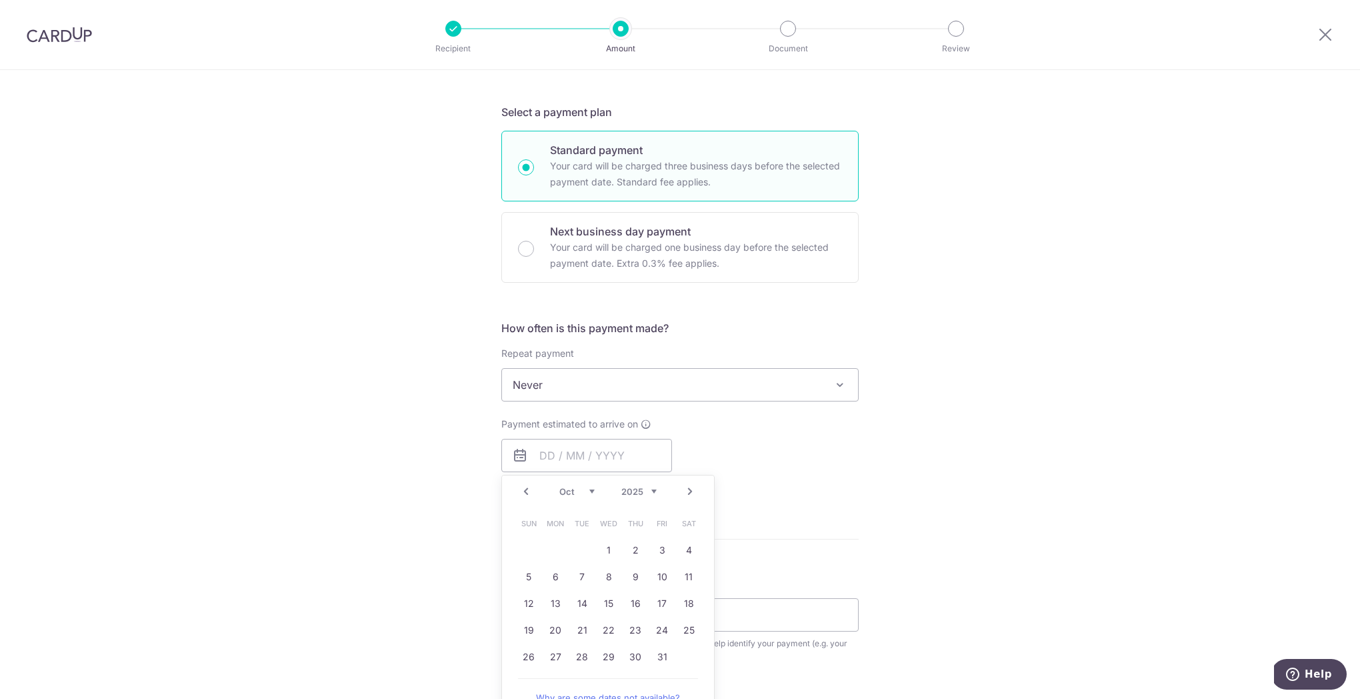
click at [683, 491] on link "Next" at bounding box center [690, 491] width 16 height 16
click at [524, 575] on link "7" at bounding box center [528, 576] width 21 height 21
type input "[DATE]"
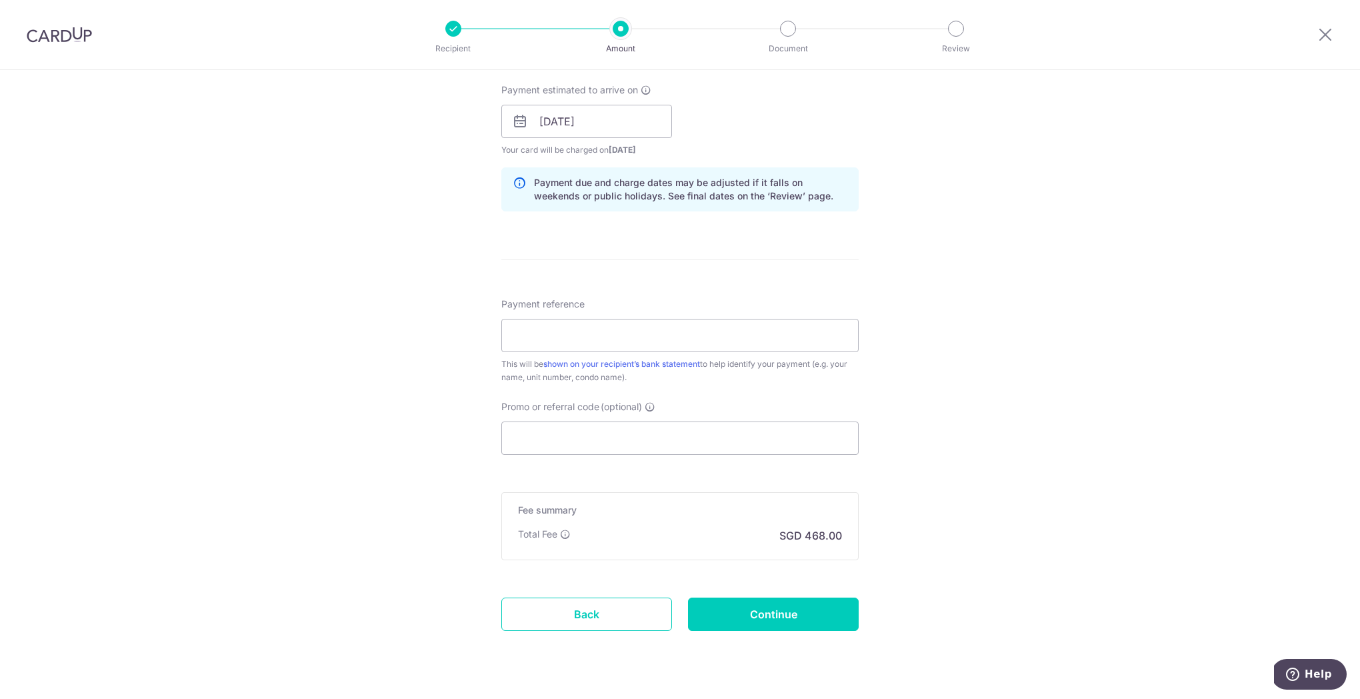
scroll to position [632, 0]
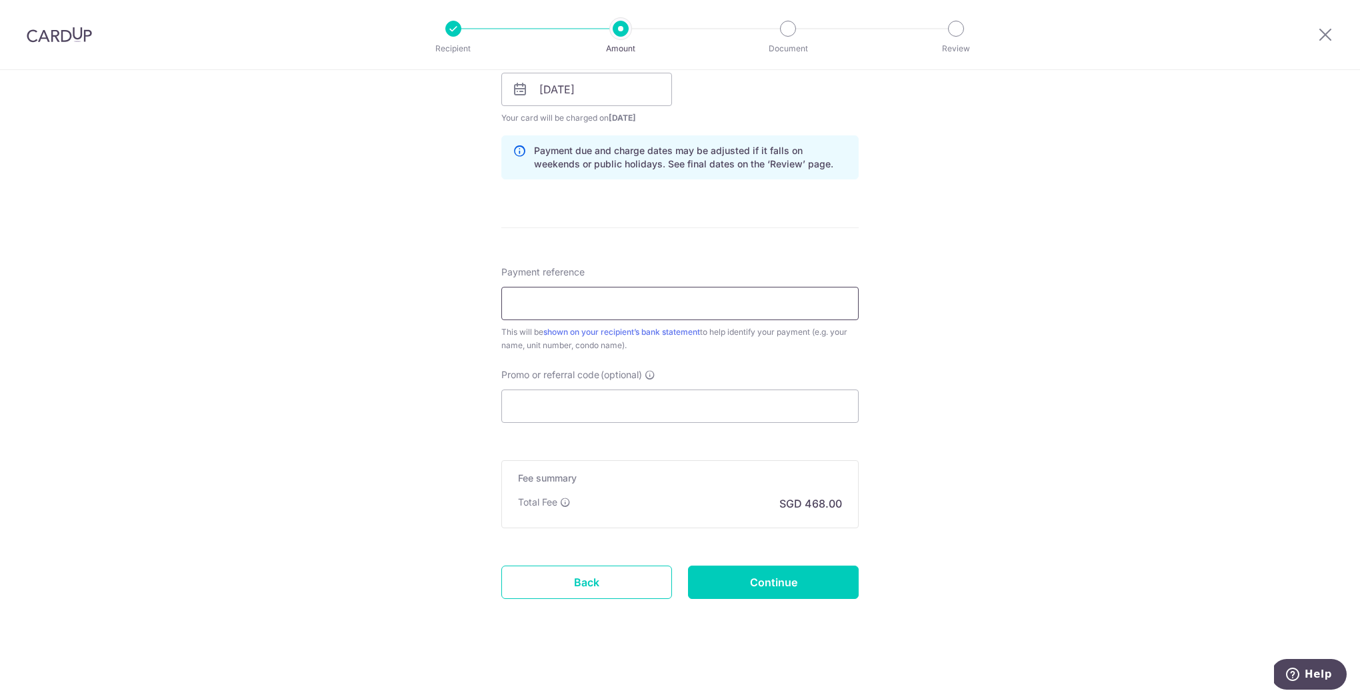
click at [546, 314] on input "Payment reference" at bounding box center [679, 303] width 357 height 33
type input "The Colonnade 16-03"
click at [546, 402] on input "Promo or referral code (optional)" at bounding box center [679, 405] width 357 height 33
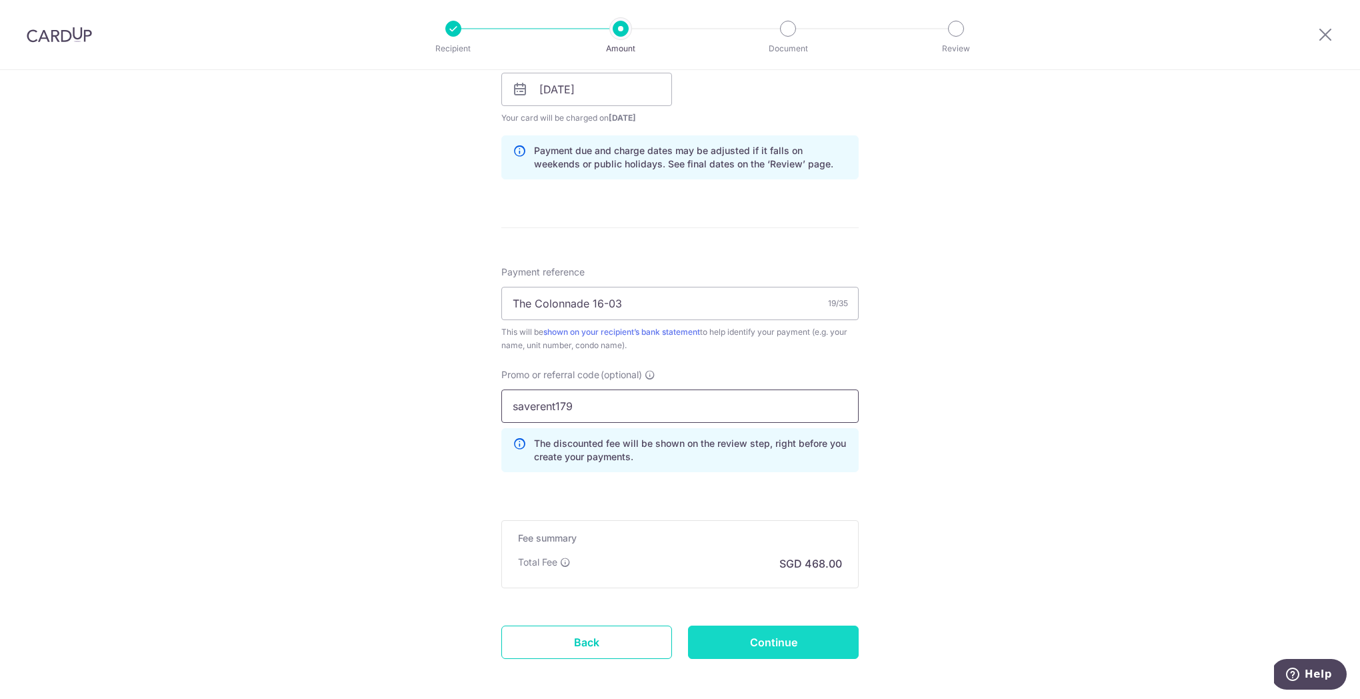
type input "saverent179"
click at [755, 639] on input "Continue" at bounding box center [773, 641] width 171 height 33
type input "Create Schedule"
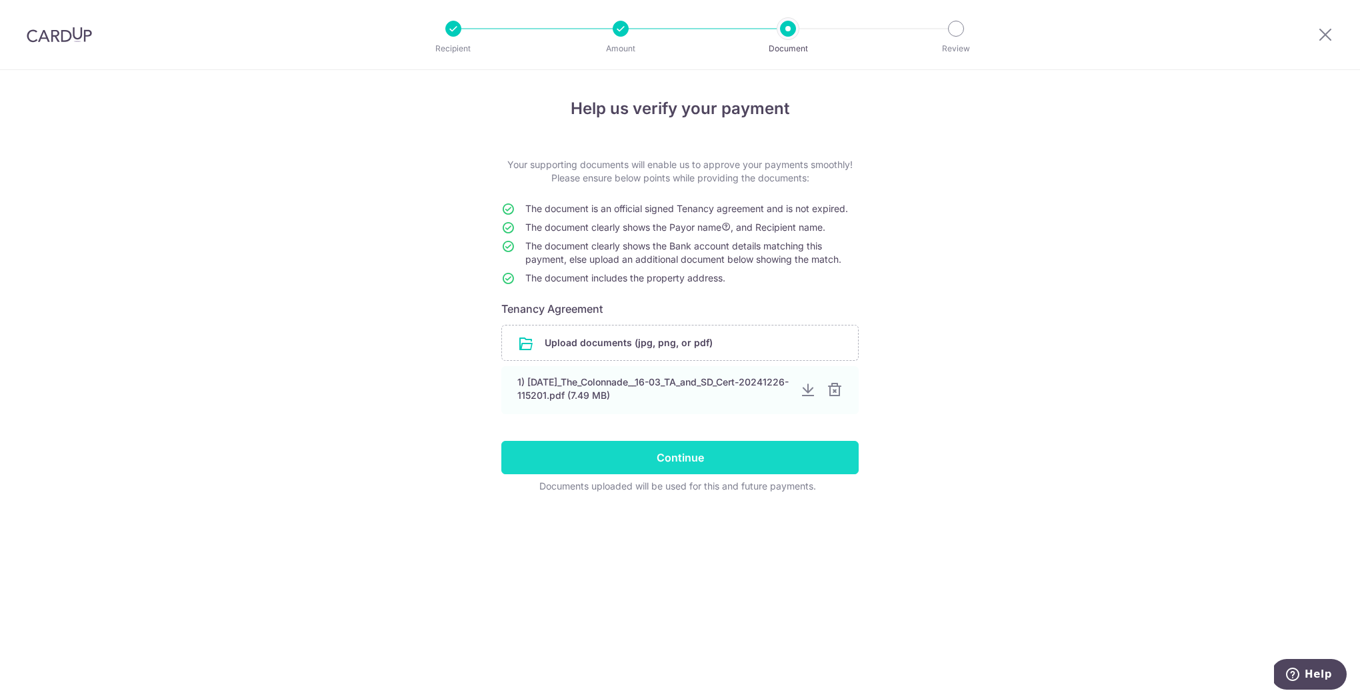
click at [726, 459] on input "Continue" at bounding box center [679, 457] width 357 height 33
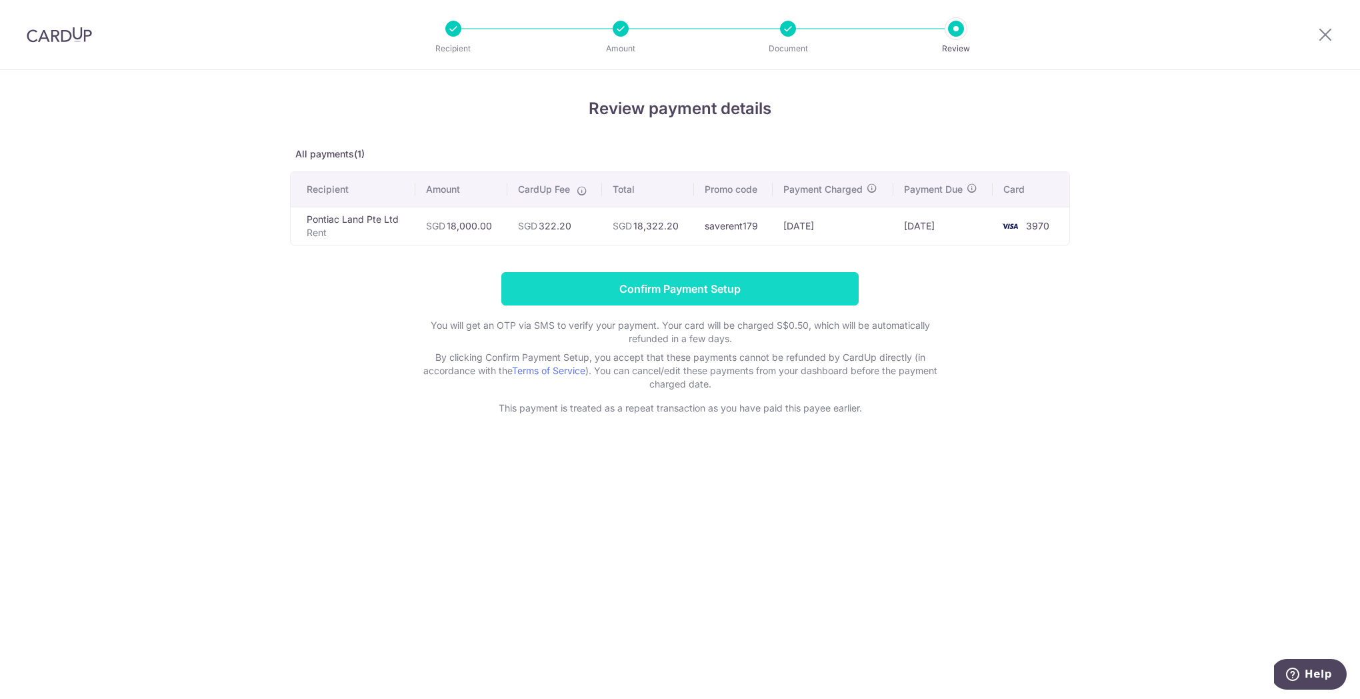
click at [709, 295] on input "Confirm Payment Setup" at bounding box center [679, 288] width 357 height 33
